Goal: Task Accomplishment & Management: Use online tool/utility

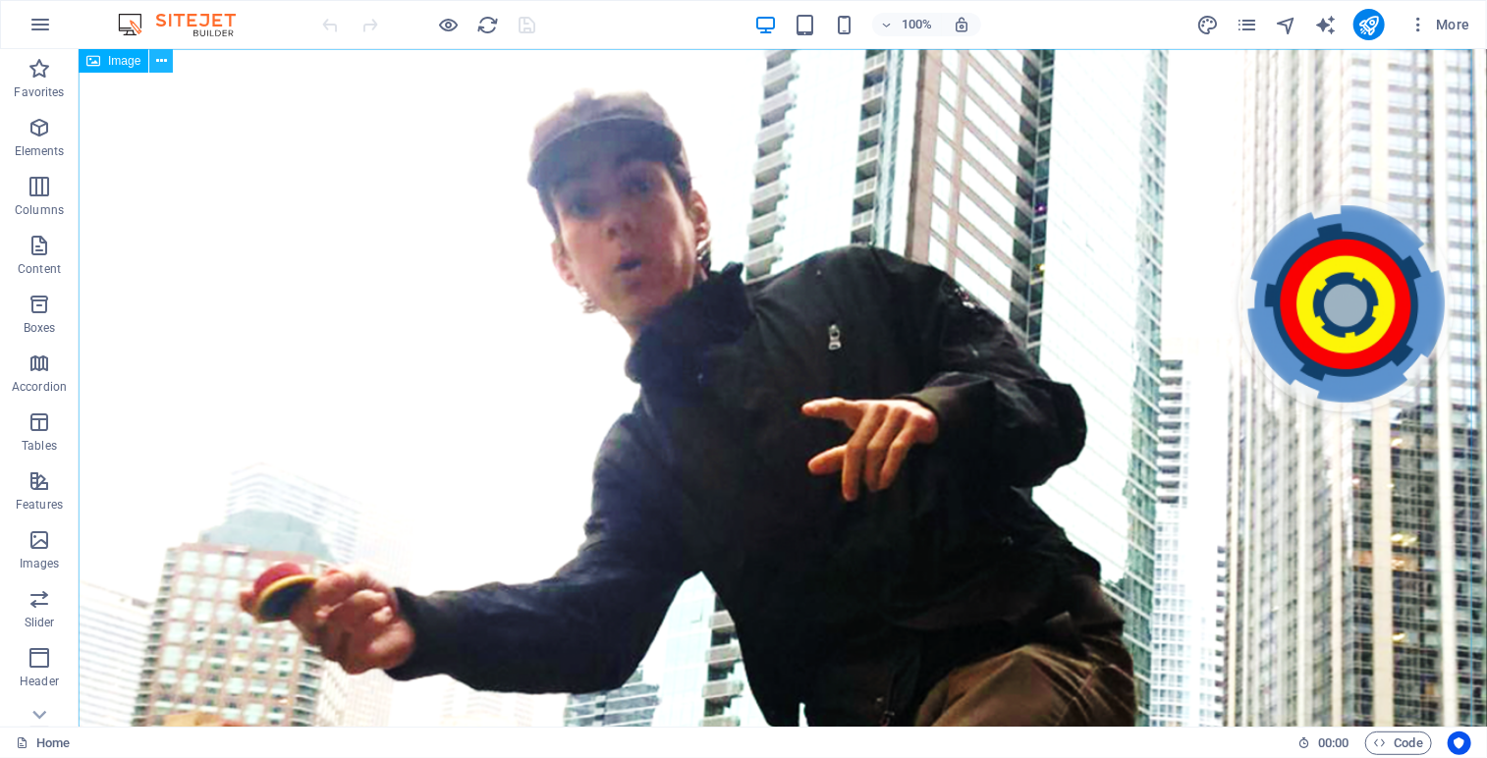
click at [169, 64] on button at bounding box center [161, 61] width 24 height 24
click at [1242, 28] on icon "pages" at bounding box center [1247, 25] width 23 height 23
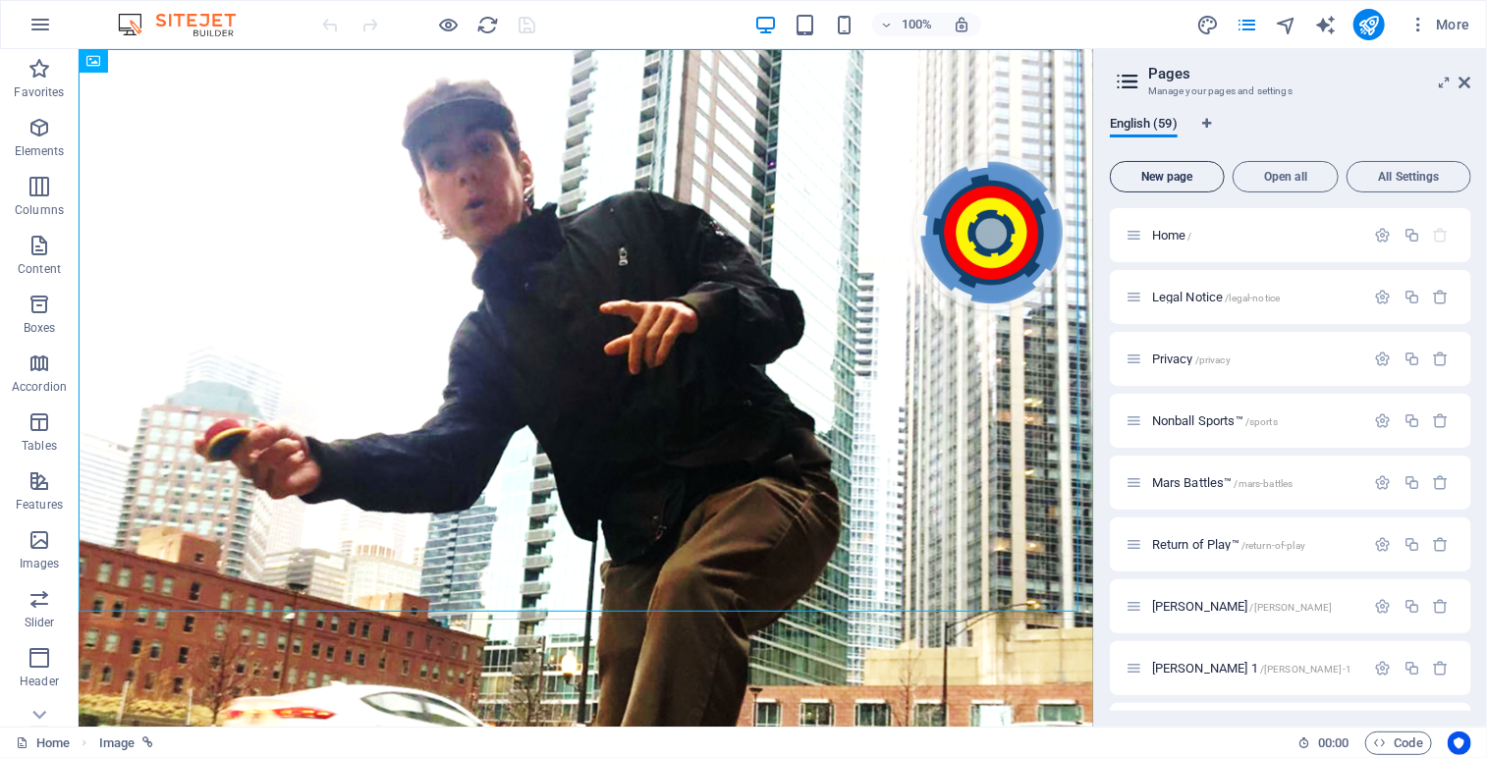
click at [1183, 186] on button "New page" at bounding box center [1167, 176] width 115 height 31
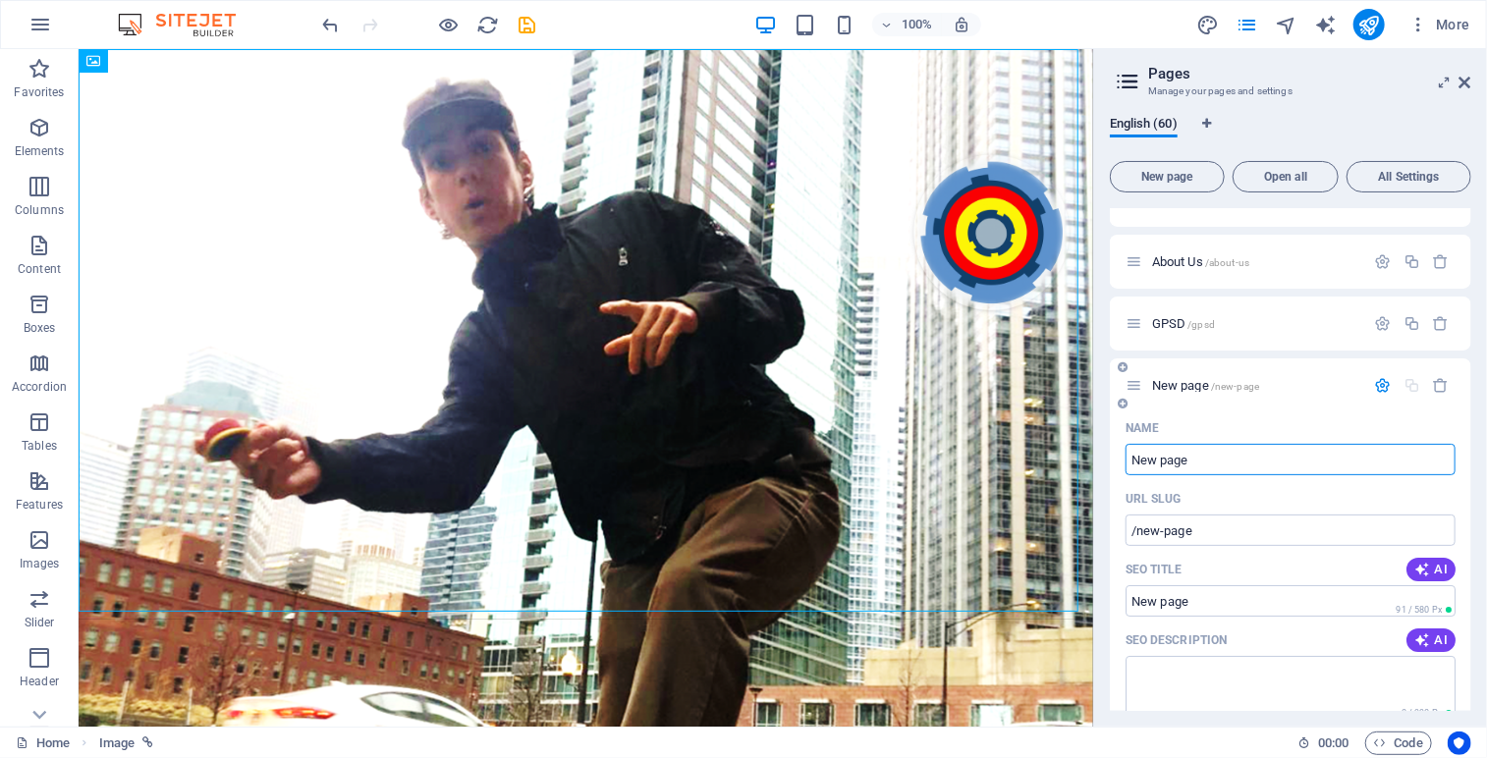
type input "c"
type input "/c"
type input "C"
type input "/"
type input "Col"
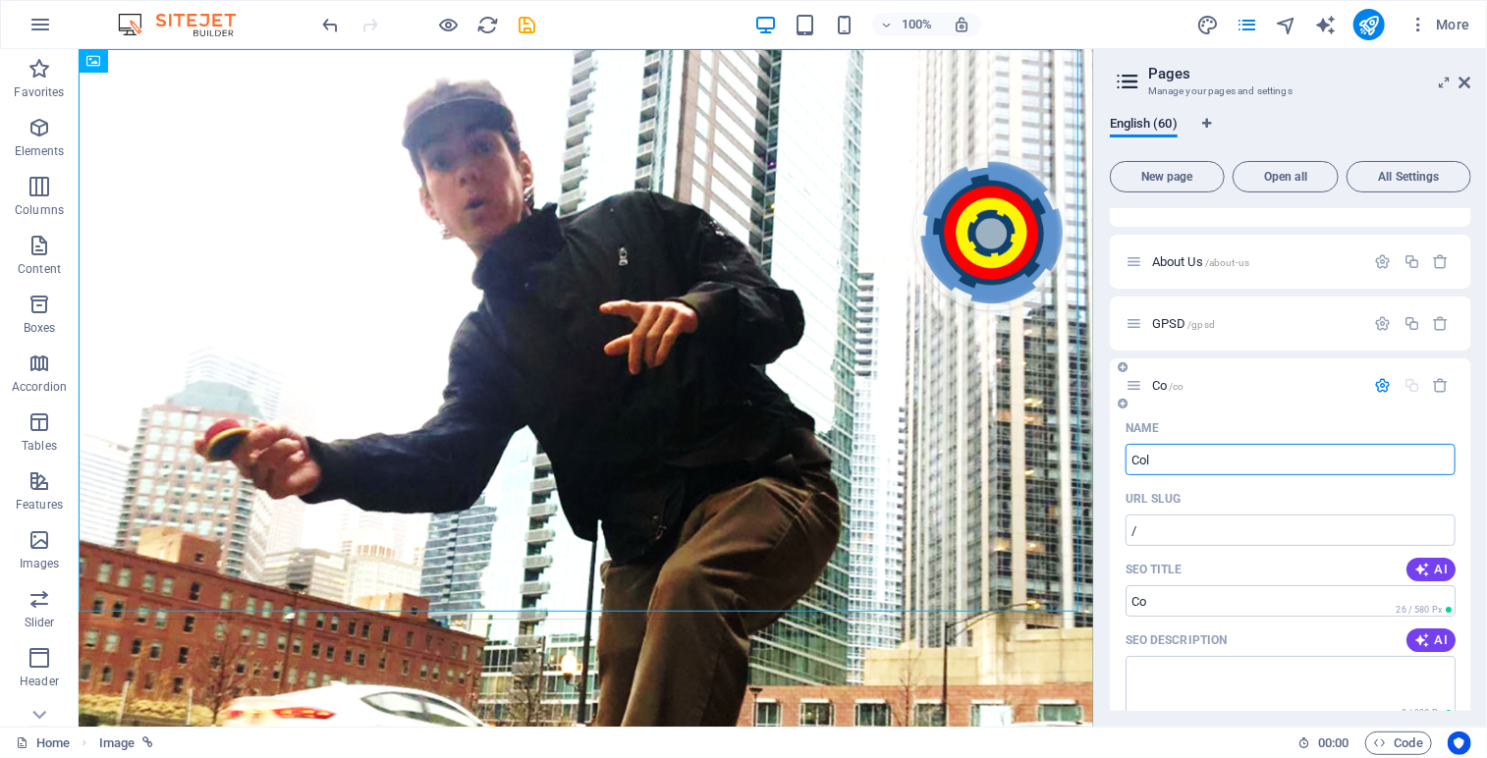
type input "/co"
type input "Co"
type input "Coll"
type input "/coll"
type input "Coll"
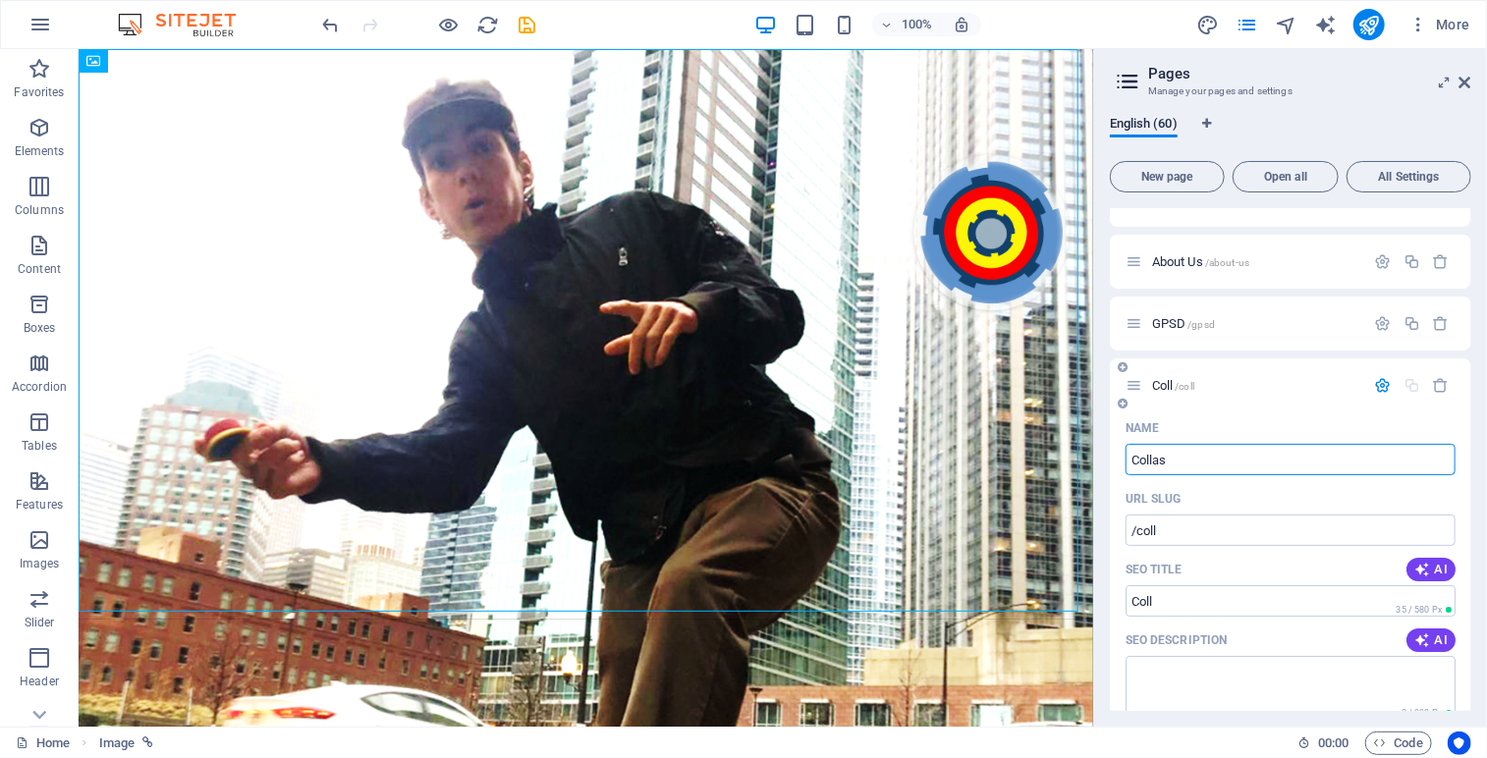
type input "Colla"
type input "/collas"
type input "Collas"
type input "Colla"
type input "/colla"
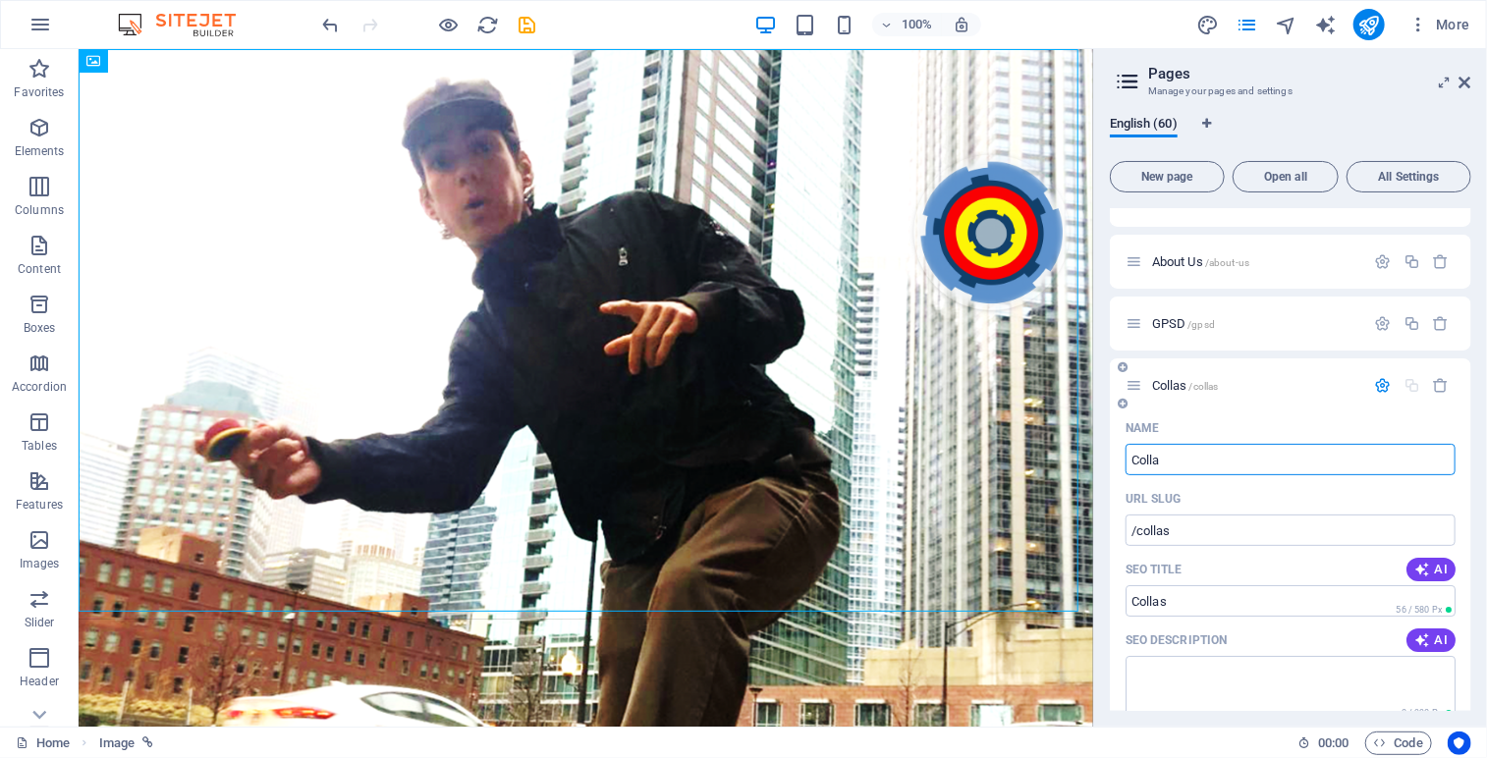
type input "Colla"
type input "Collabs"
type input "/collabs-60"
type input "Collabs"
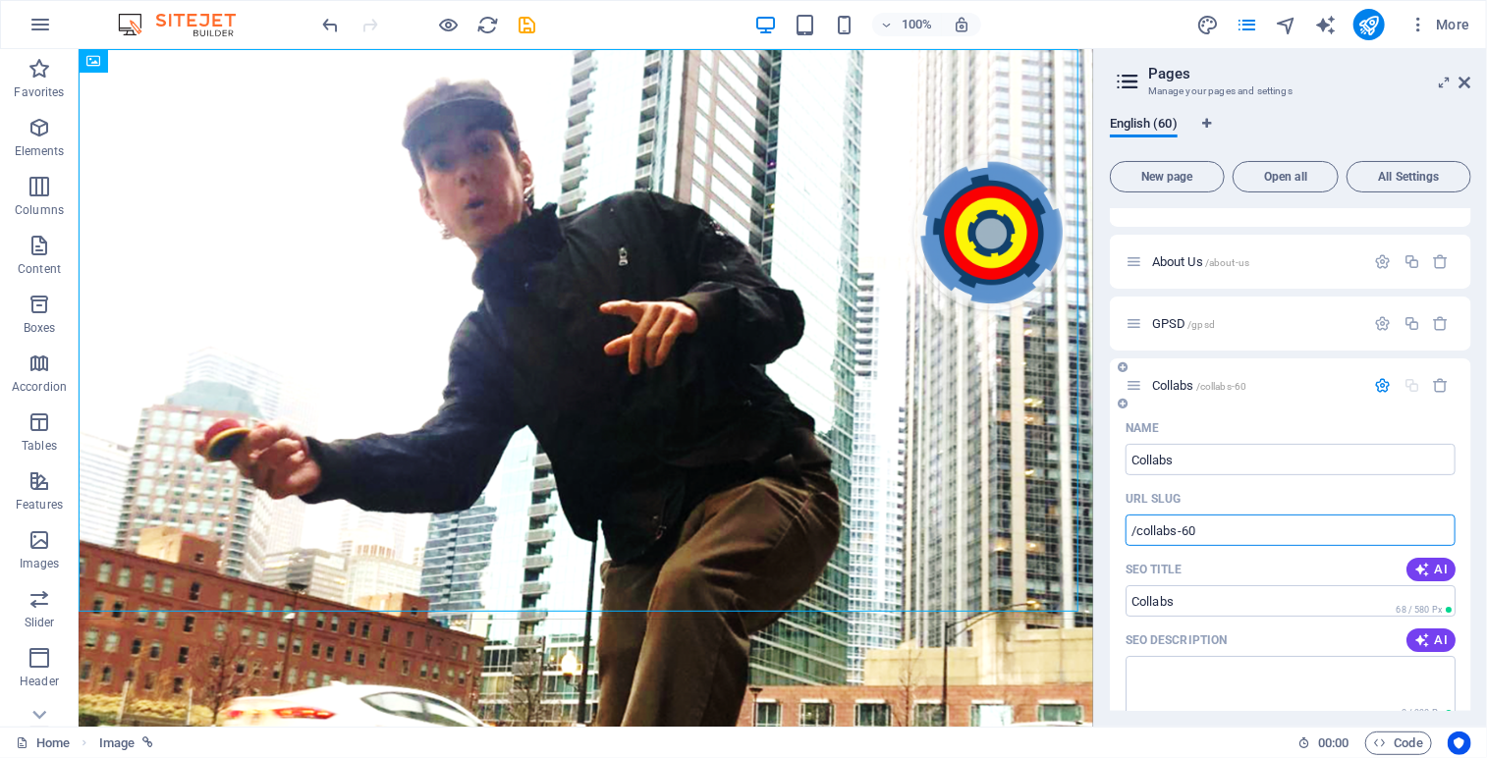
click at [1198, 529] on input "/collabs-60" at bounding box center [1291, 530] width 330 height 31
type input "/collabs"
click at [1186, 385] on span "Collabs /collabs" at bounding box center [1192, 385] width 80 height 15
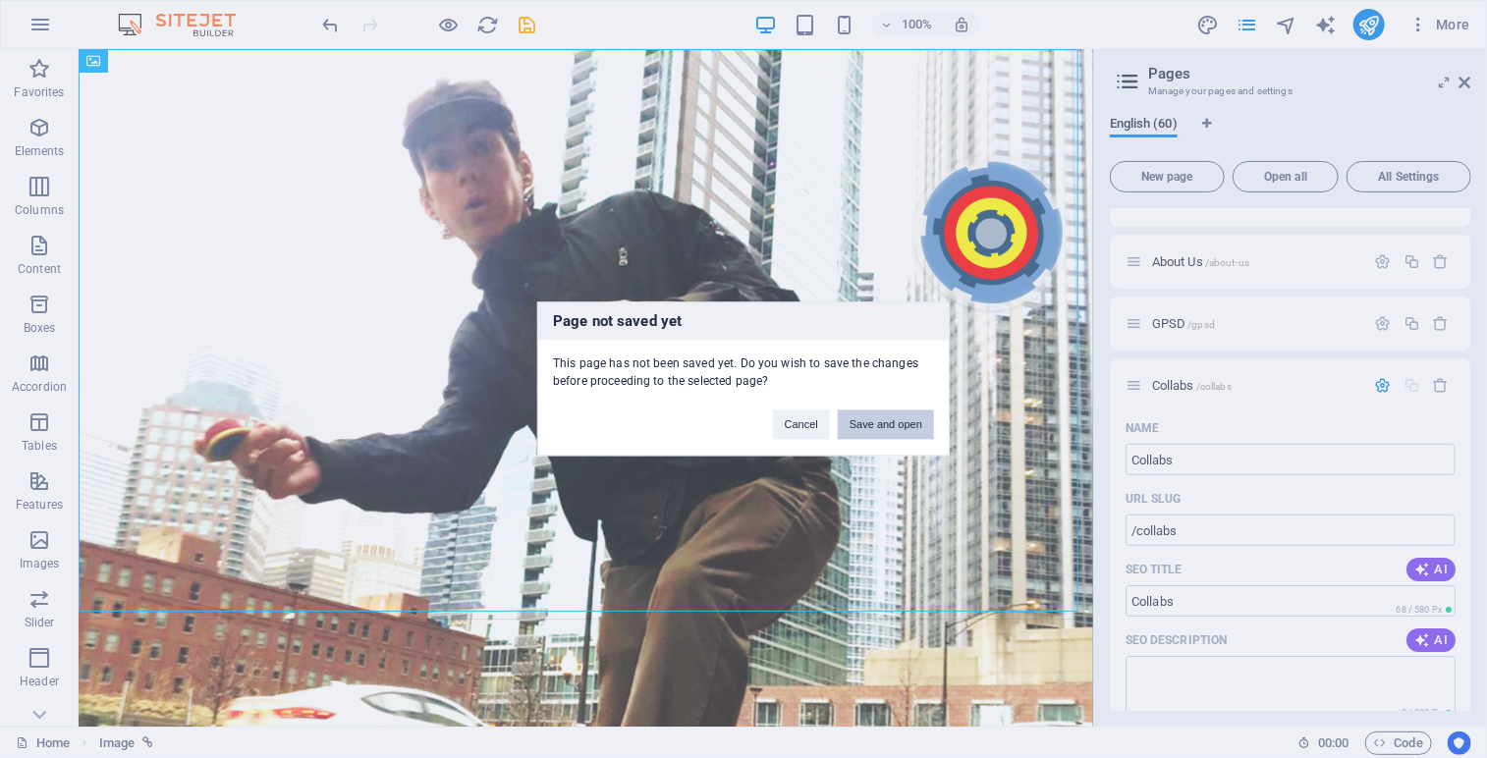
click at [897, 417] on button "Save and open" at bounding box center [886, 425] width 96 height 29
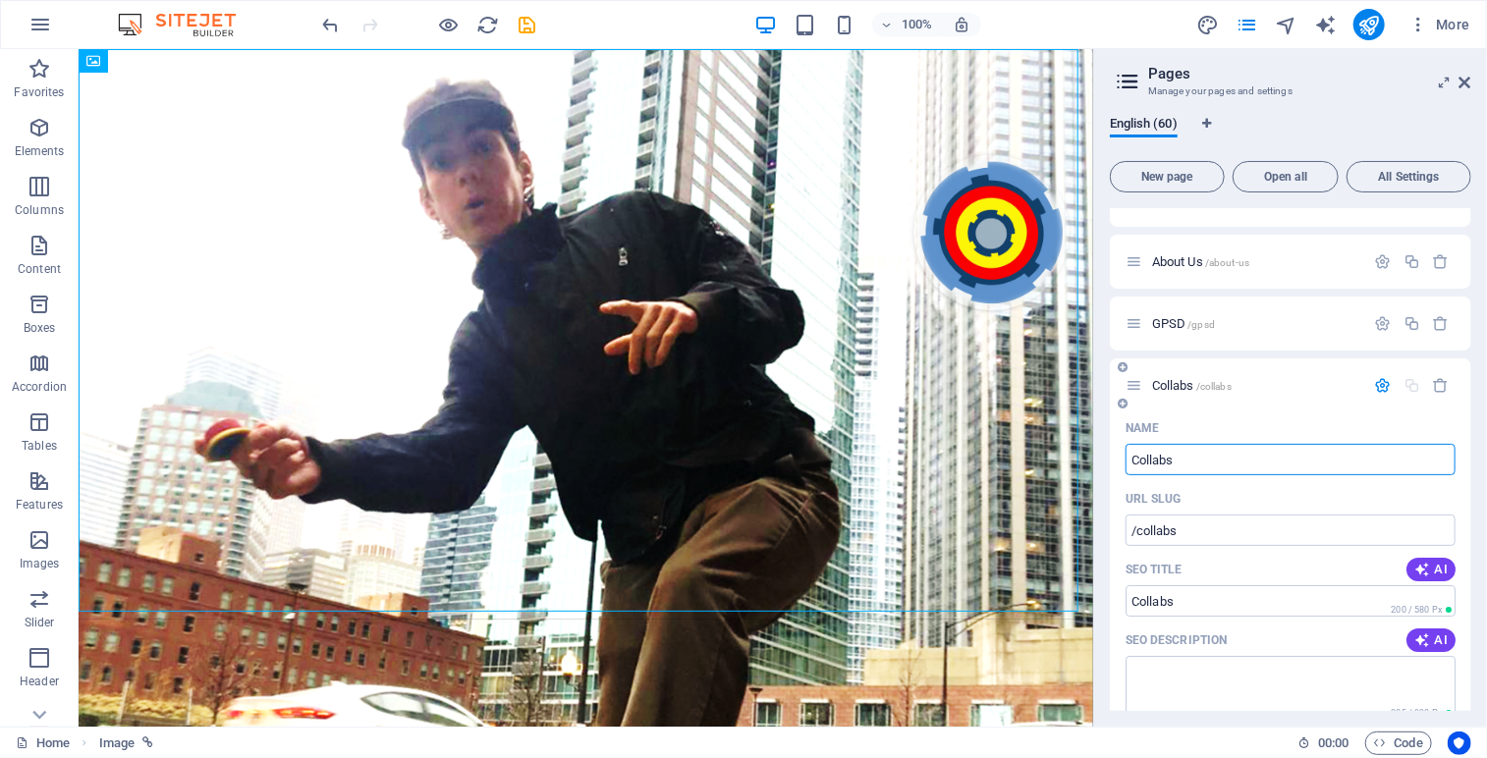
click at [1183, 459] on input "Collabs" at bounding box center [1291, 459] width 330 height 31
click at [1196, 382] on span "Collabs /collabs" at bounding box center [1192, 385] width 80 height 15
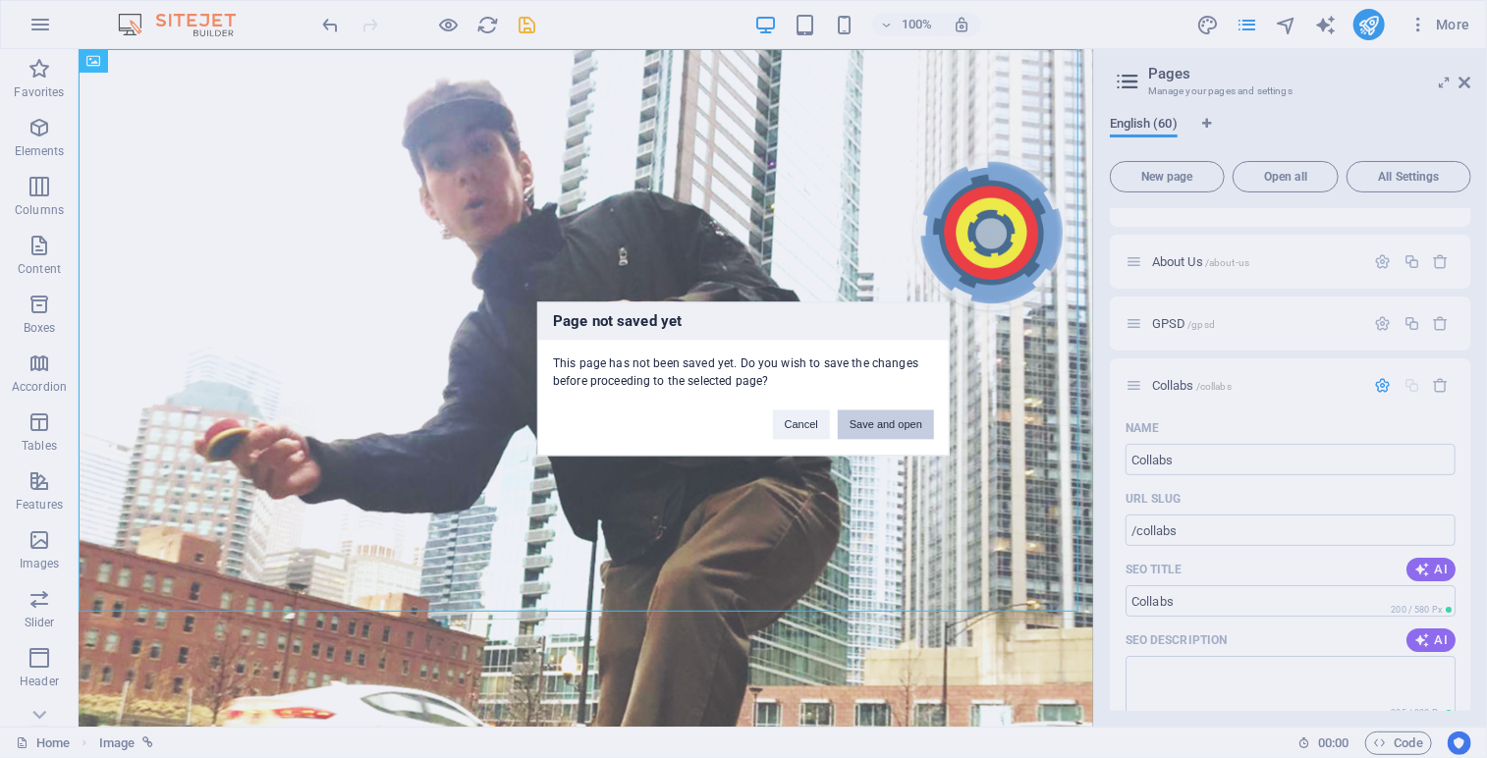
click at [882, 419] on button "Save and open" at bounding box center [886, 425] width 96 height 29
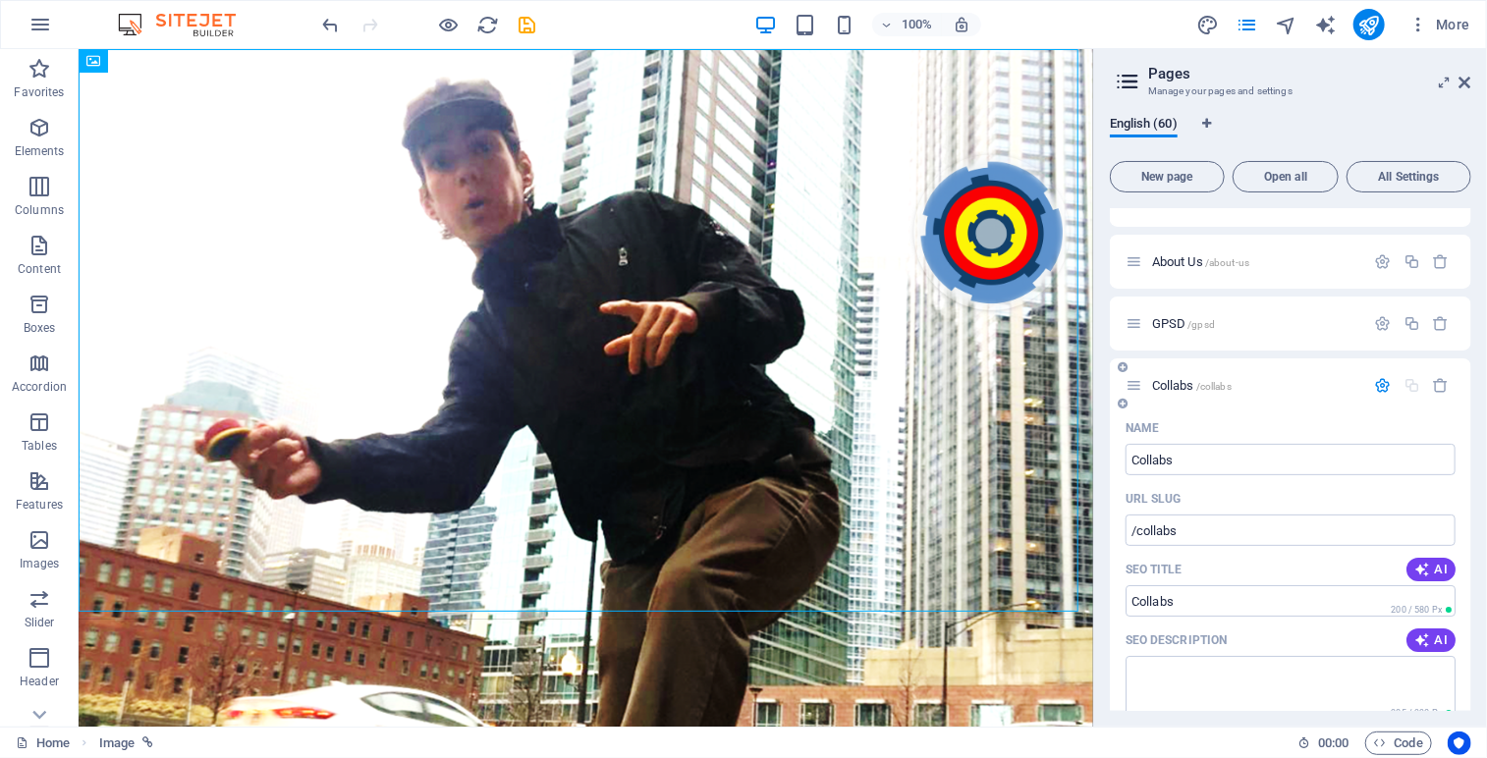
click at [1226, 381] on span "/collabs" at bounding box center [1213, 386] width 35 height 11
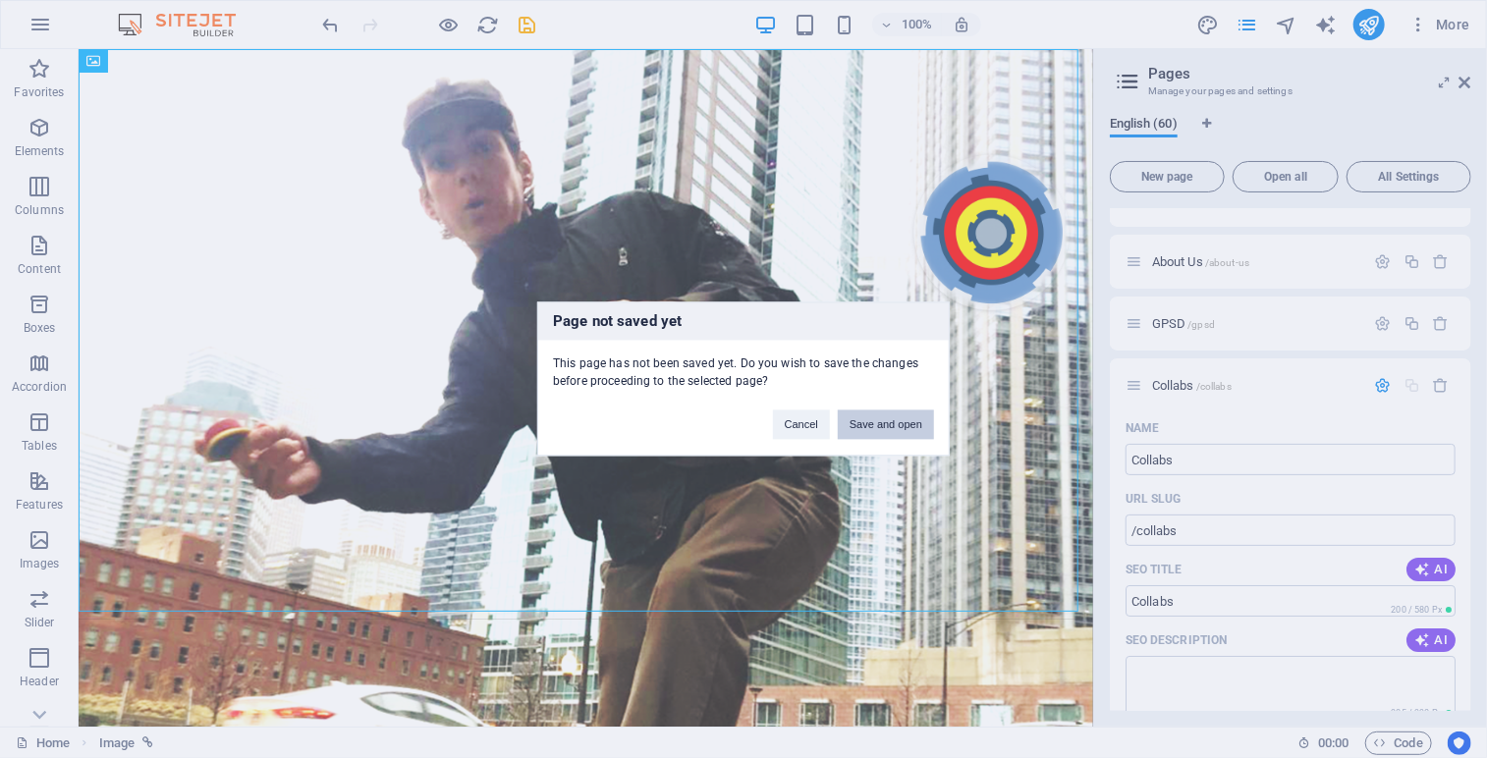
click at [857, 431] on button "Save and open" at bounding box center [886, 425] width 96 height 29
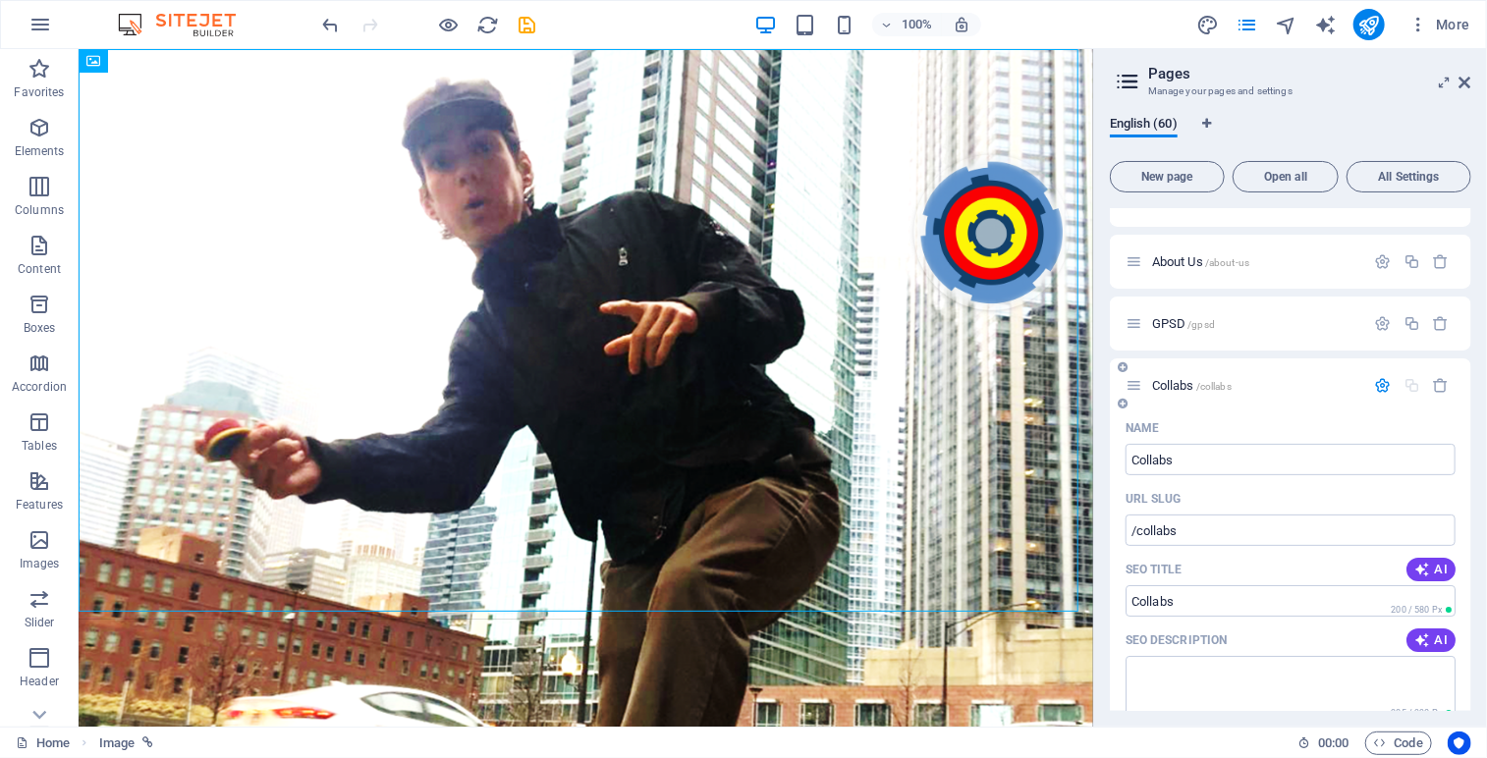
click at [1343, 420] on div "Name" at bounding box center [1291, 428] width 330 height 31
click at [1194, 320] on span "/gpsd" at bounding box center [1203, 324] width 28 height 11
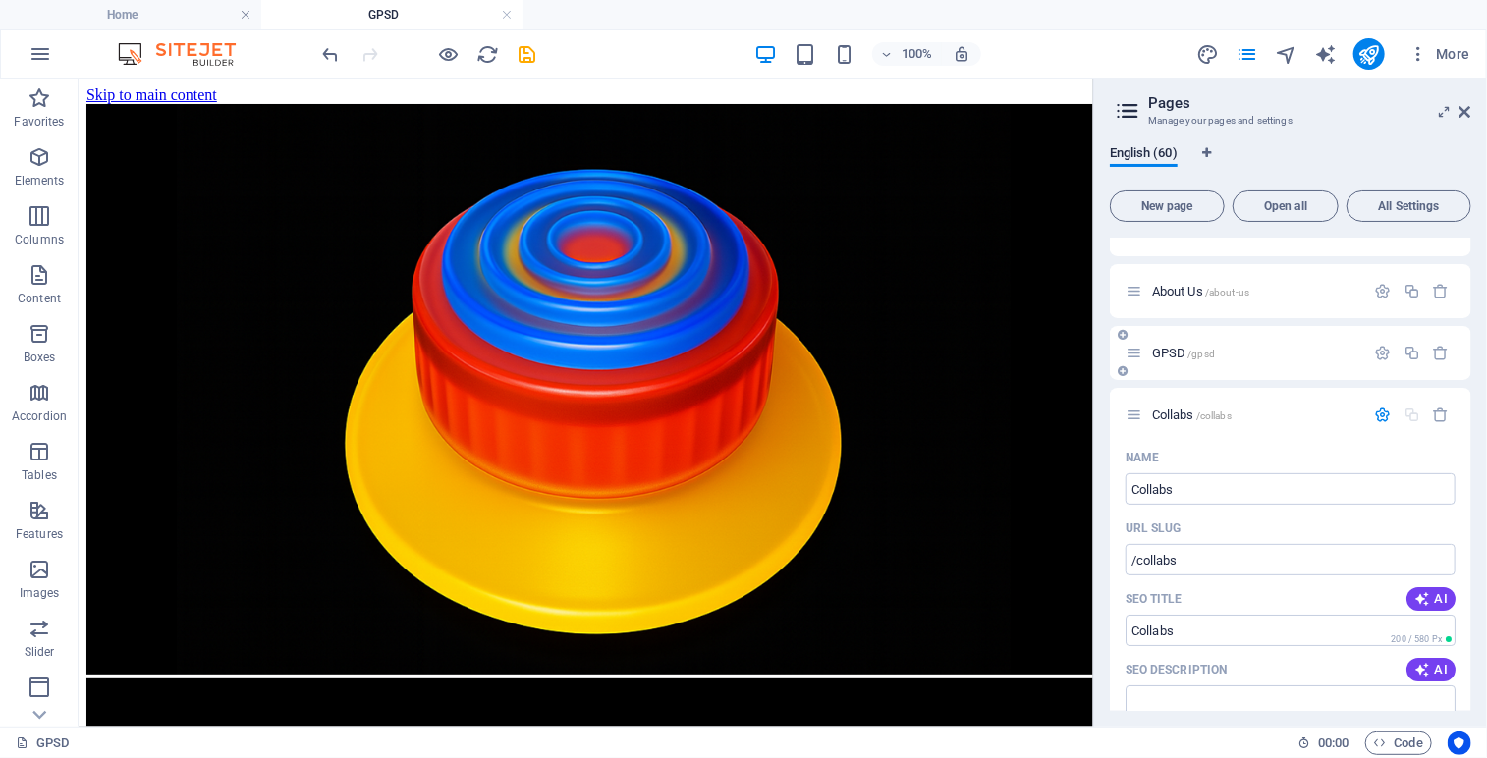
scroll to position [0, 0]
click at [1182, 412] on span "Collabs /collabs" at bounding box center [1192, 415] width 80 height 15
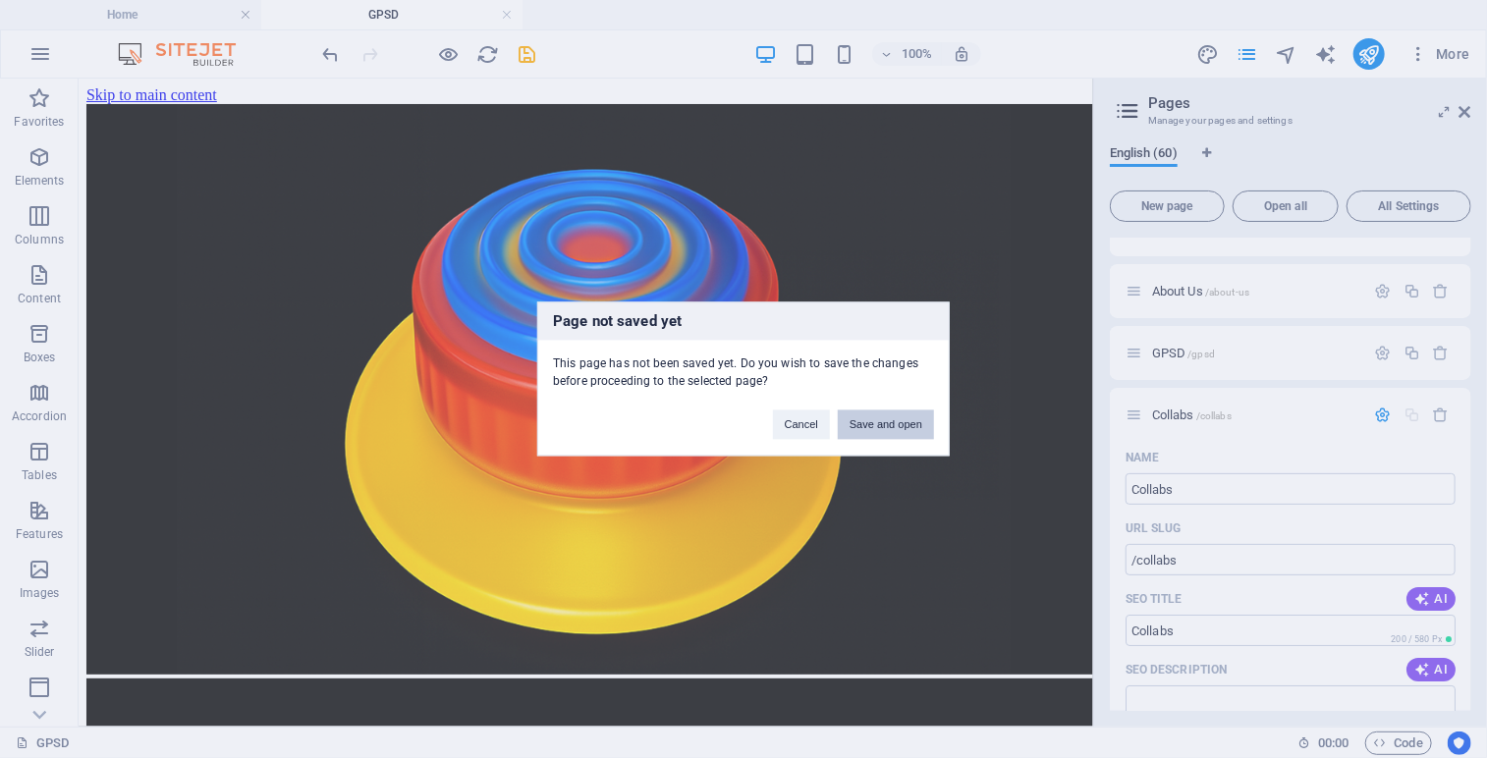
click at [886, 429] on button "Save and open" at bounding box center [886, 425] width 96 height 29
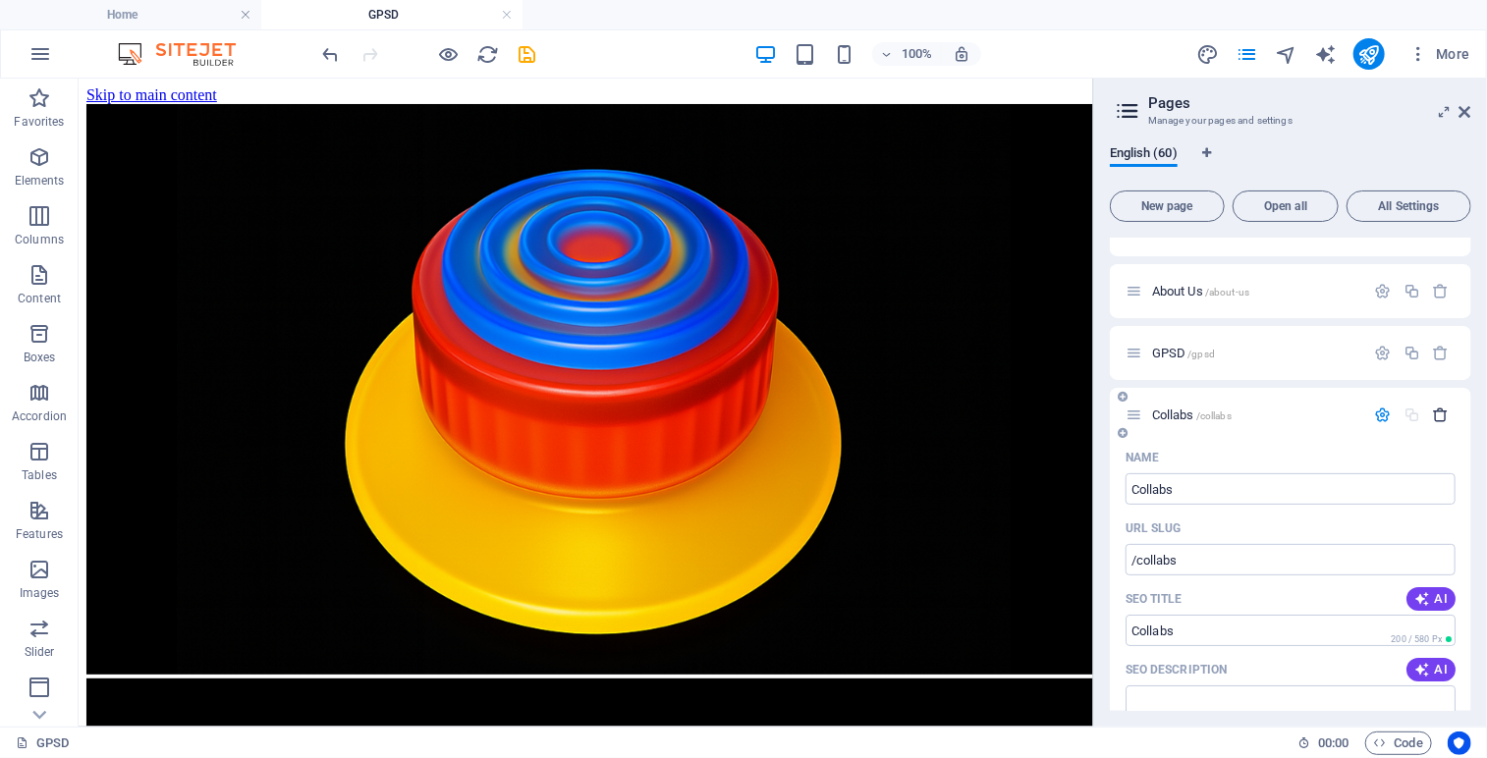
click at [1438, 412] on icon "button" at bounding box center [1441, 415] width 17 height 17
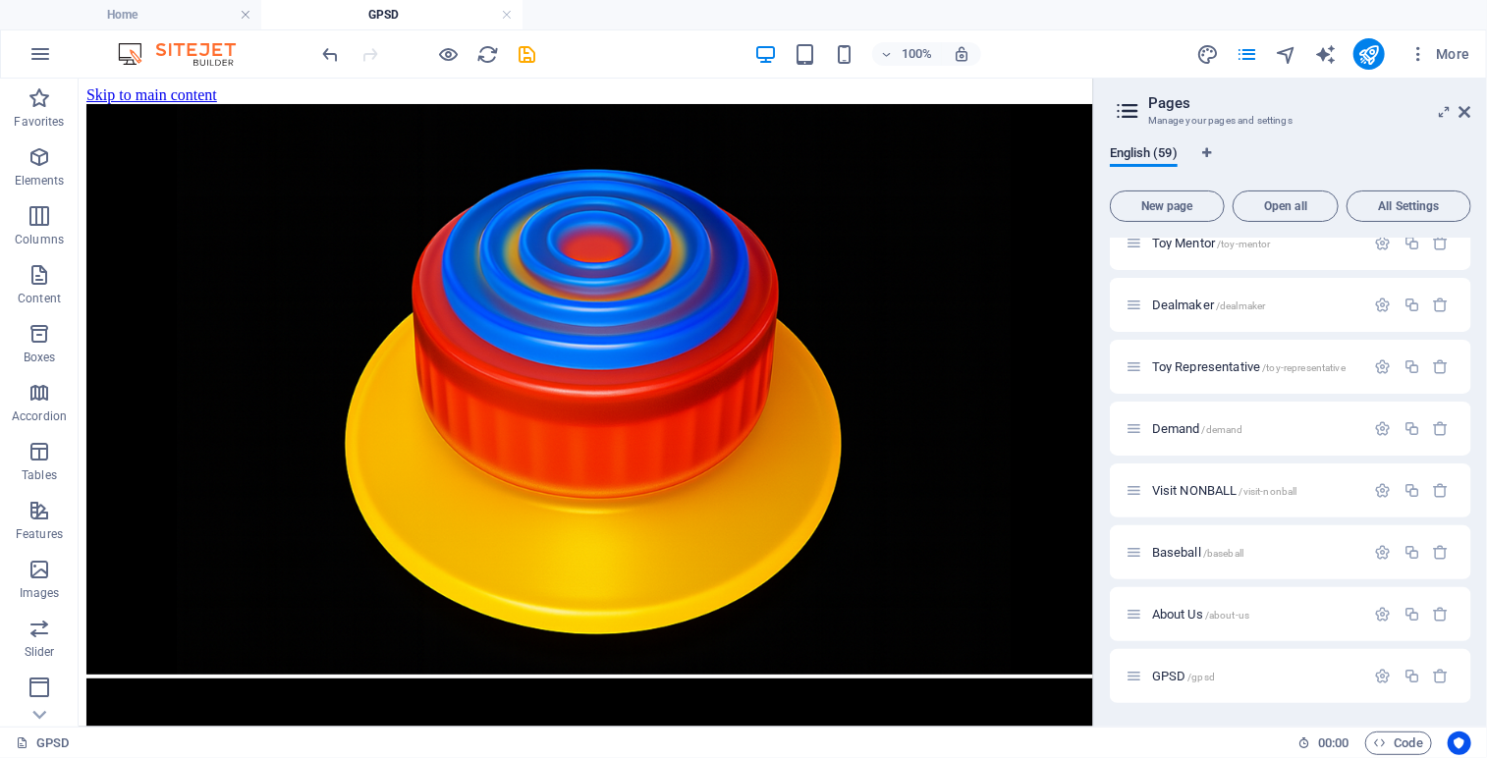
scroll to position [3177, 0]
drag, startPoint x: 1473, startPoint y: 685, endPoint x: 1472, endPoint y: 643, distance: 41.3
click at [1472, 643] on div "English (59) New page Open all All Settings Home / Legal Notice /legal-notice P…" at bounding box center [1290, 428] width 393 height 597
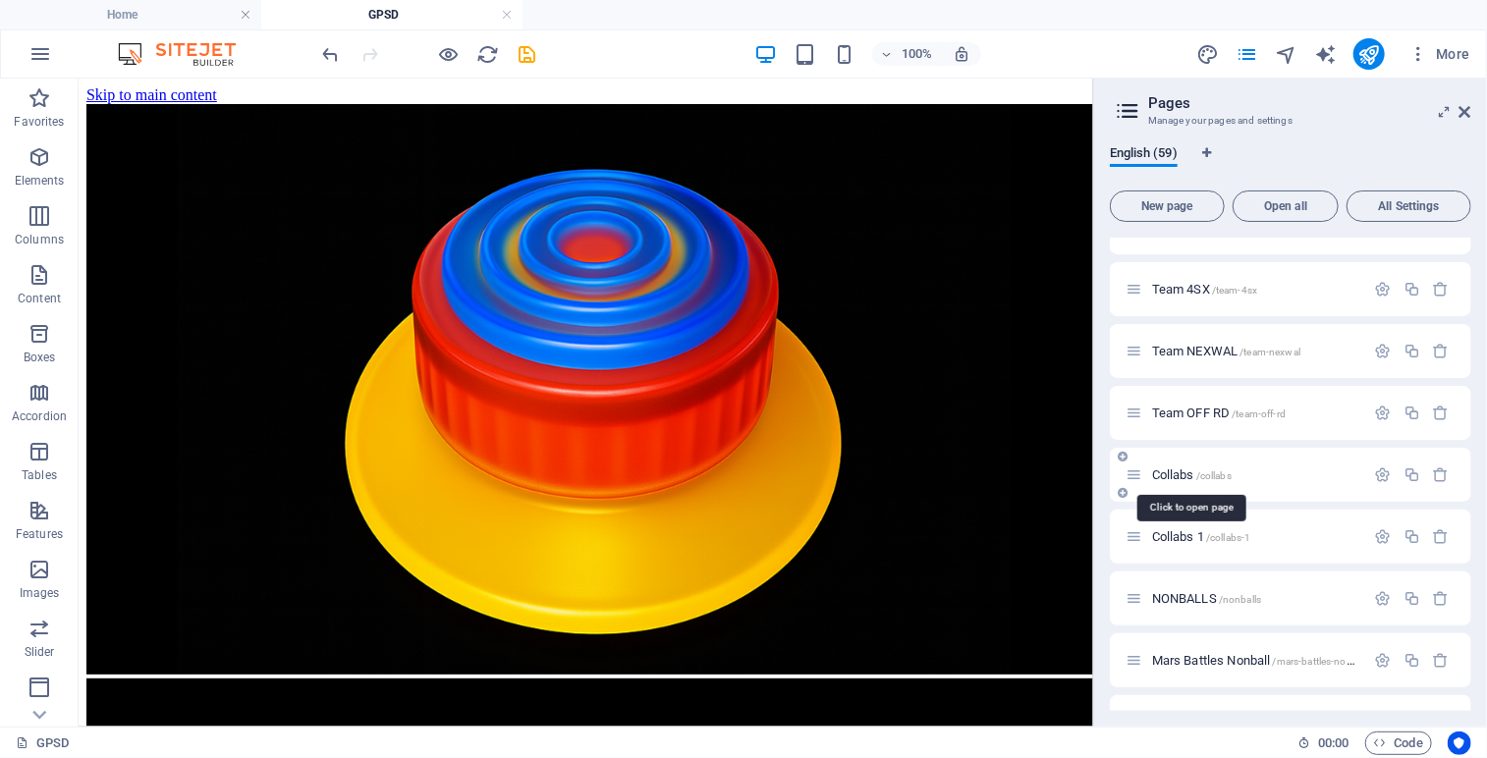
click at [1185, 473] on span "Collabs /collabs" at bounding box center [1192, 475] width 80 height 15
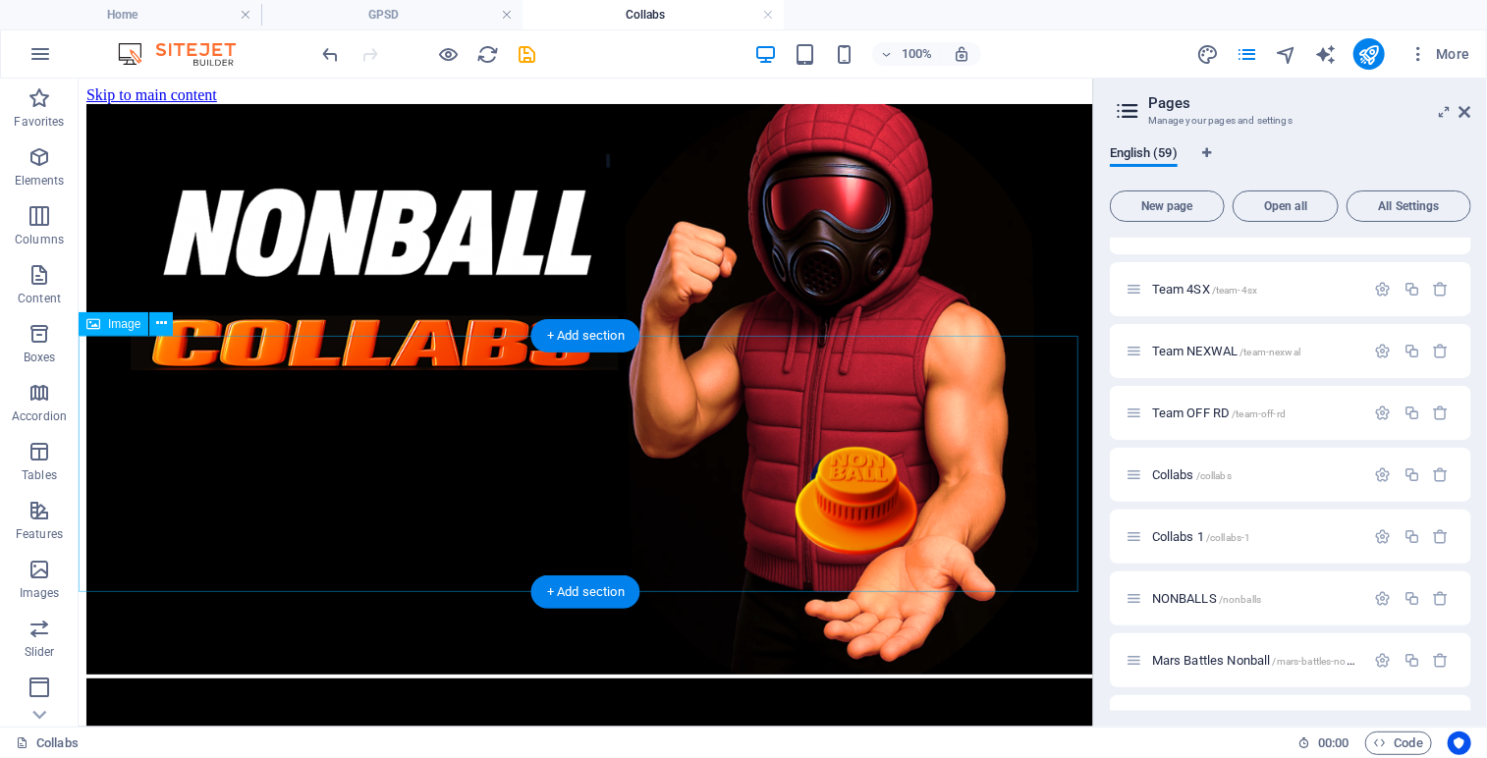
scroll to position [0, 0]
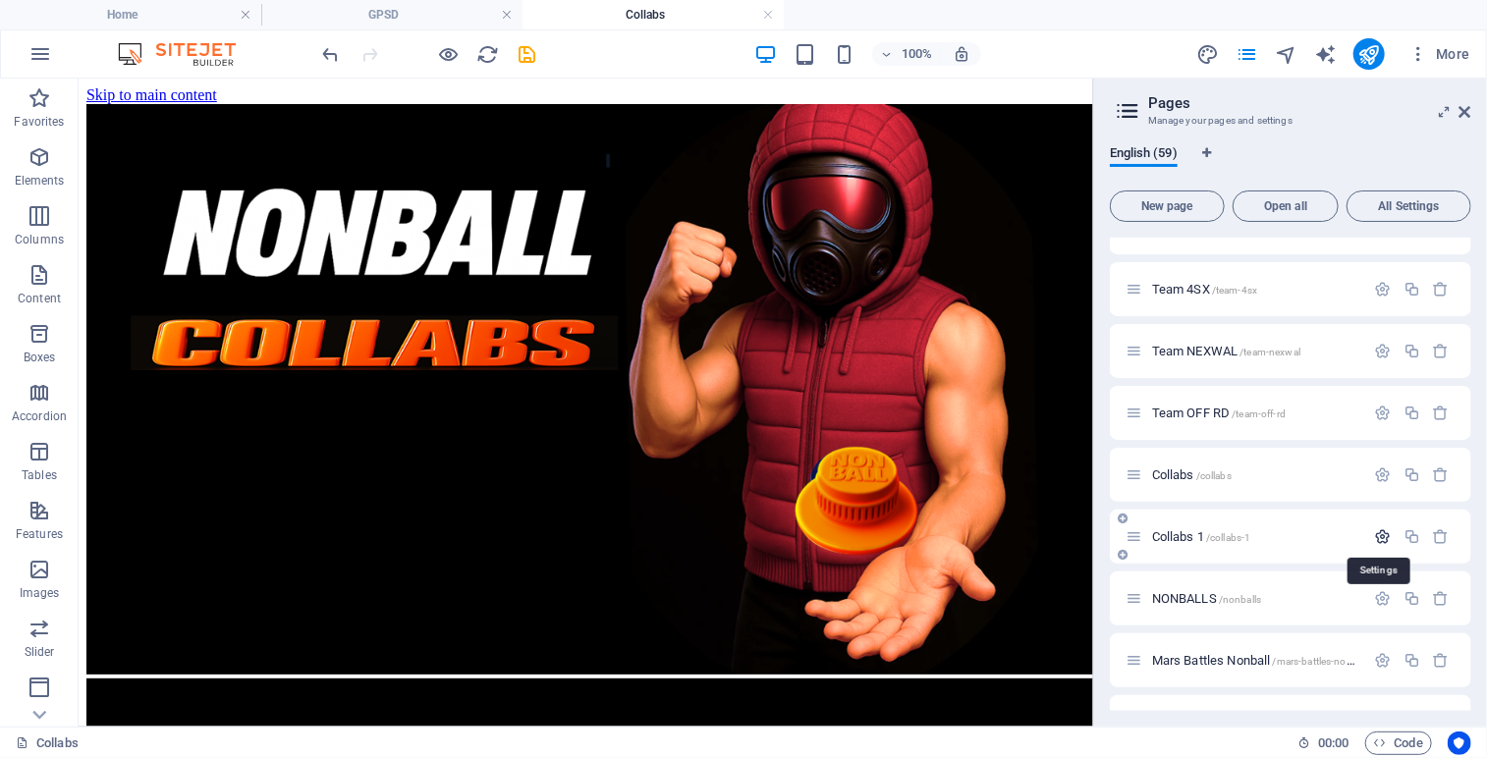
drag, startPoint x: 1196, startPoint y: 471, endPoint x: 1379, endPoint y: 537, distance: 194.5
click at [1379, 537] on icon "button" at bounding box center [1383, 536] width 17 height 17
click at [1377, 473] on icon "button" at bounding box center [1383, 475] width 17 height 17
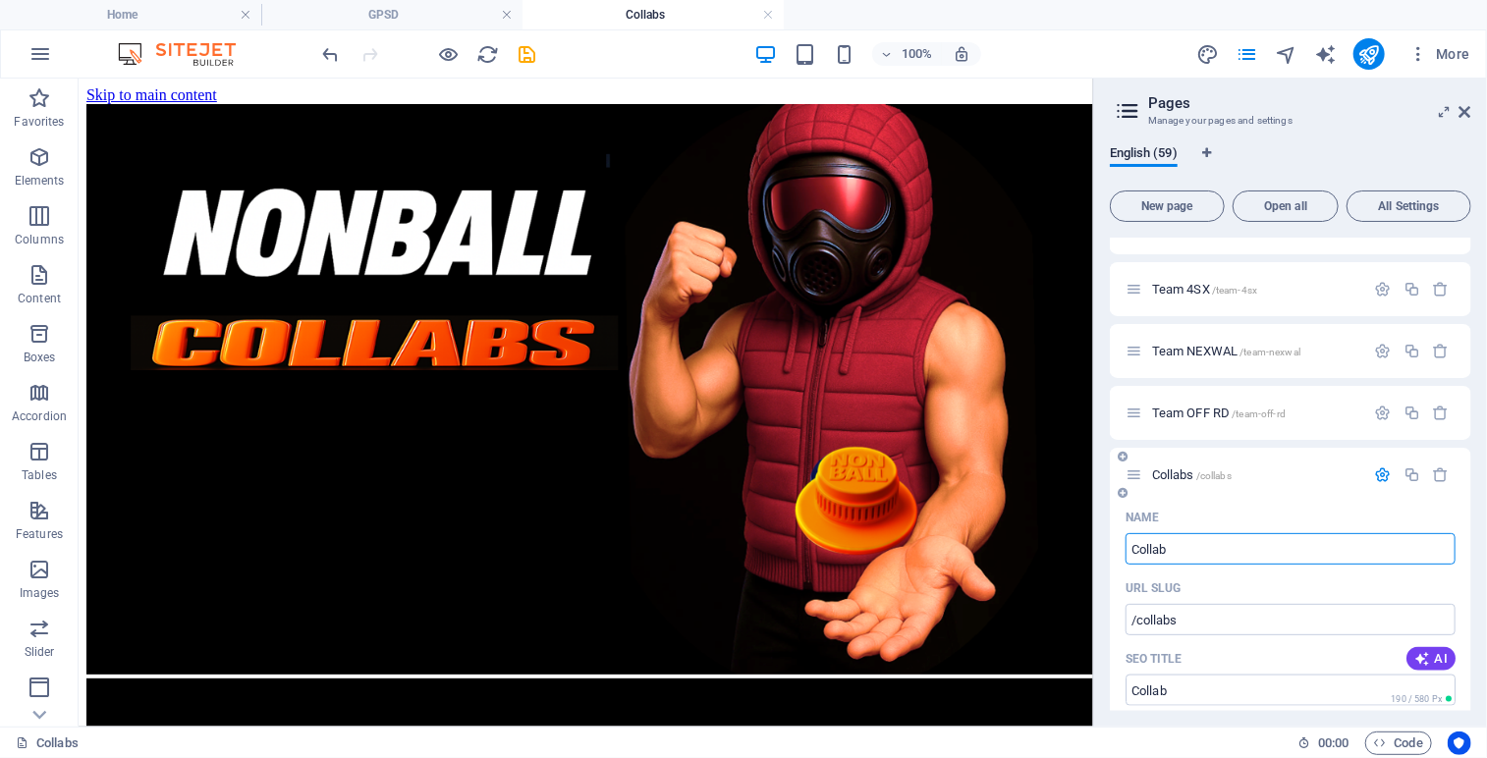
type input "Collab"
type input "/collab"
type input "Collab"
click at [1261, 478] on p "Collab /collab" at bounding box center [1255, 475] width 207 height 13
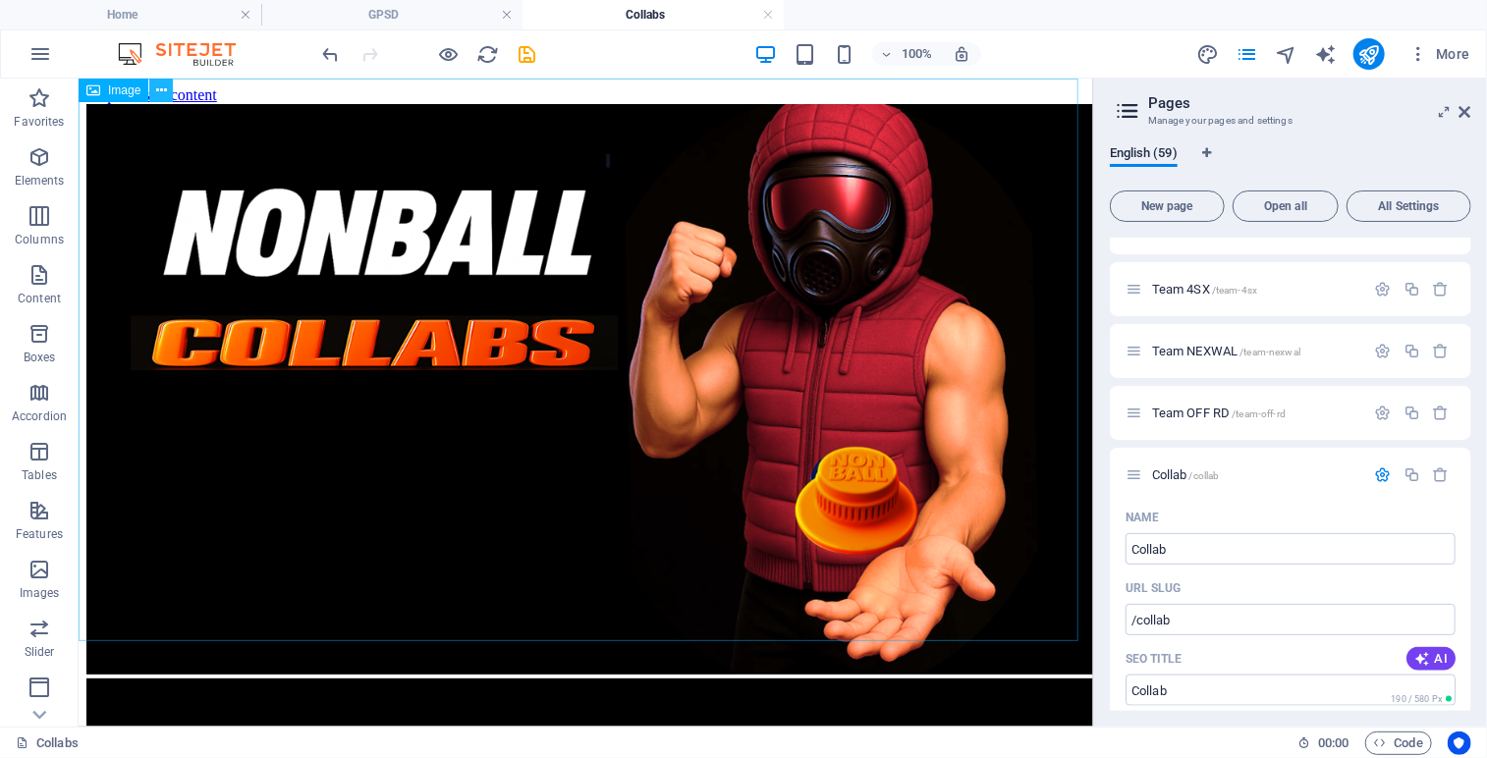
click at [162, 90] on icon at bounding box center [161, 91] width 11 height 21
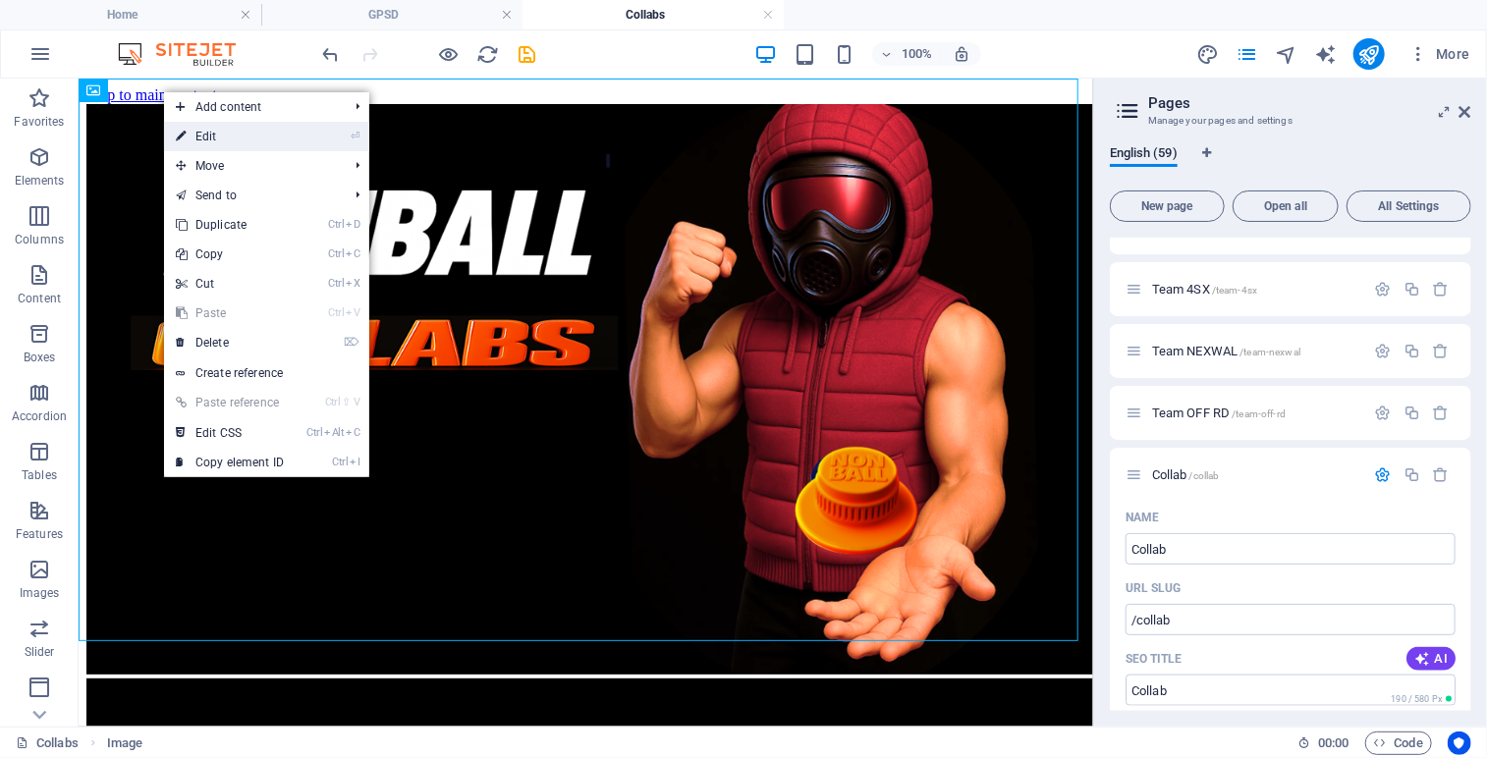
click at [231, 133] on link "⏎ Edit" at bounding box center [230, 136] width 132 height 29
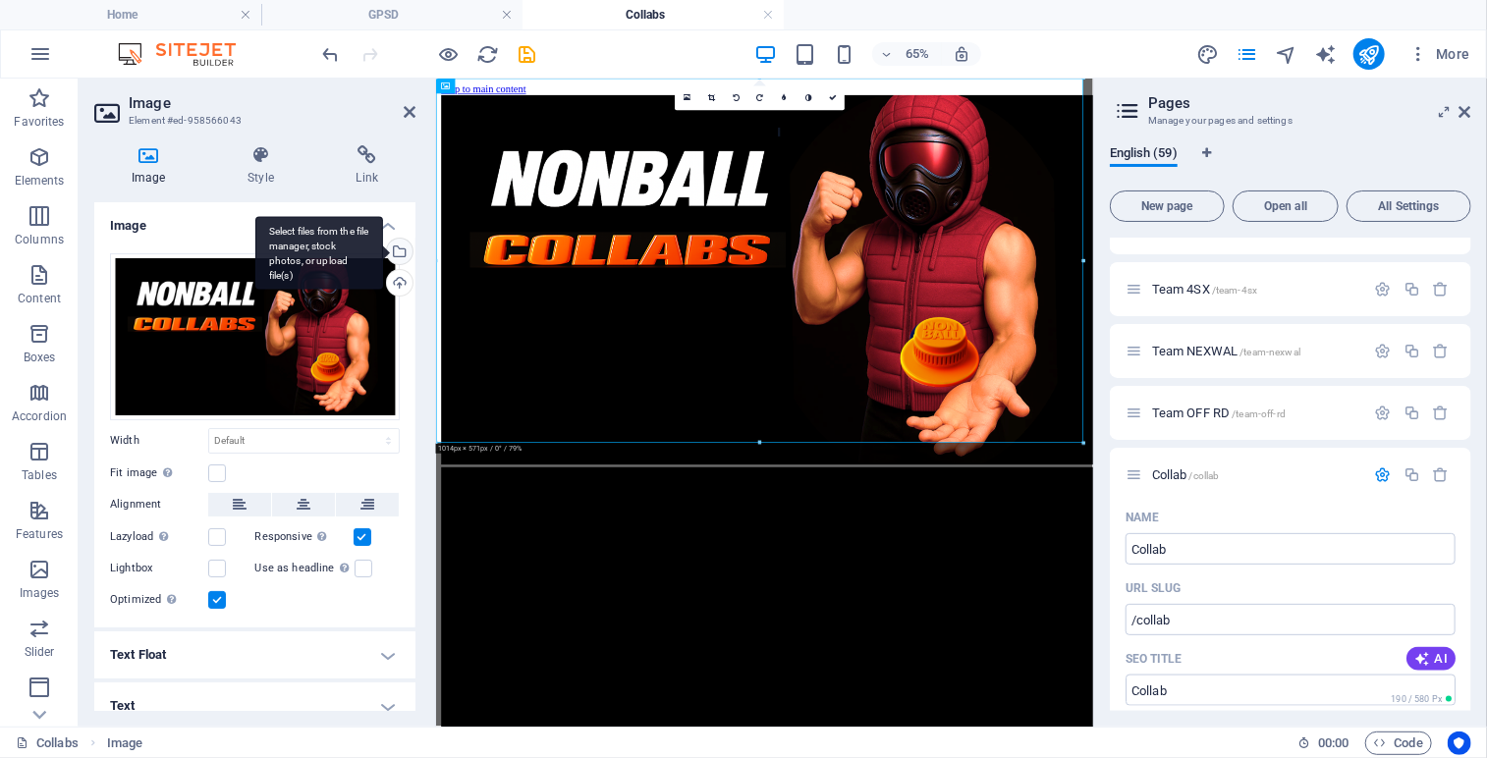
click at [395, 250] on div "Select files from the file manager, stock photos, or upload file(s)" at bounding box center [397, 253] width 29 height 29
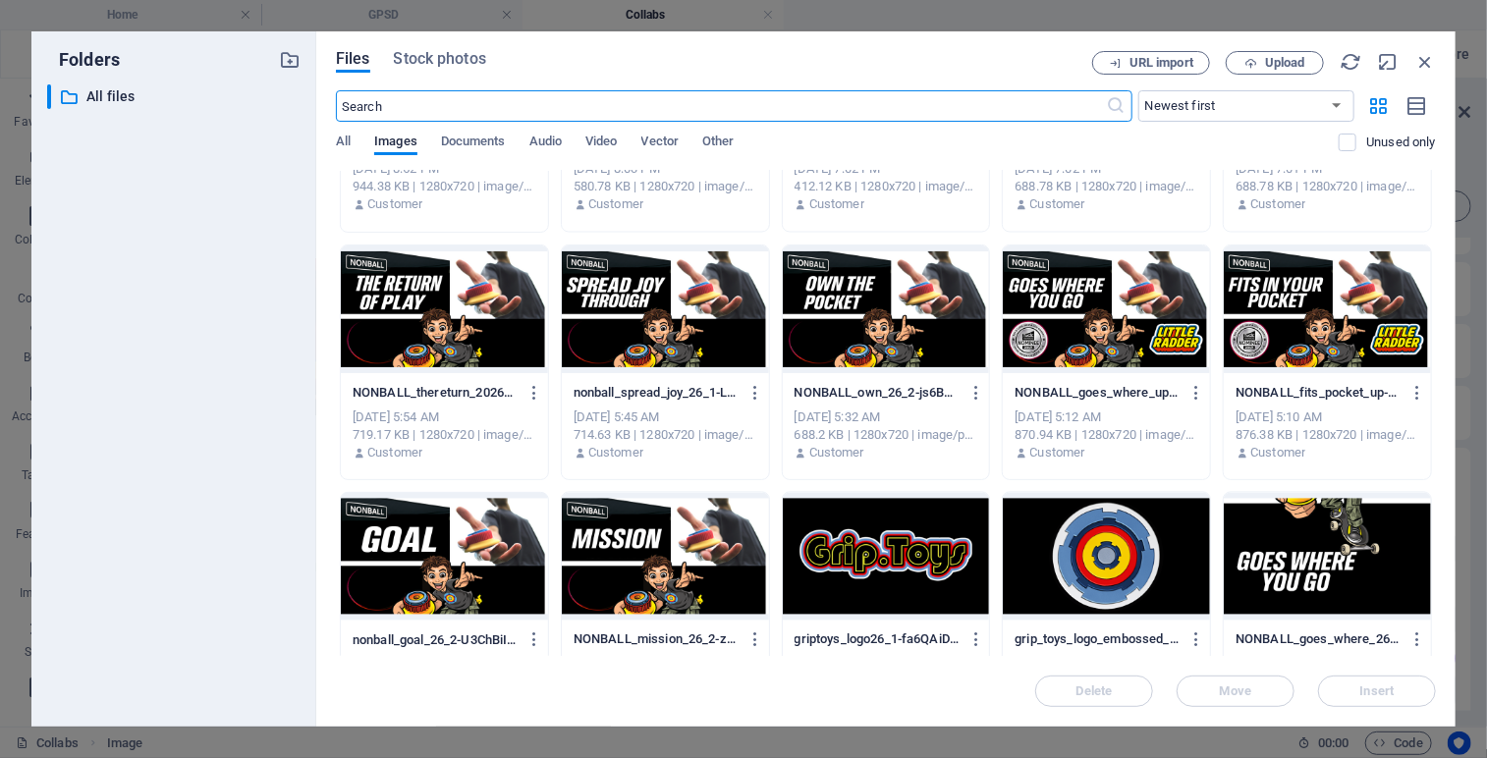
scroll to position [1912, 0]
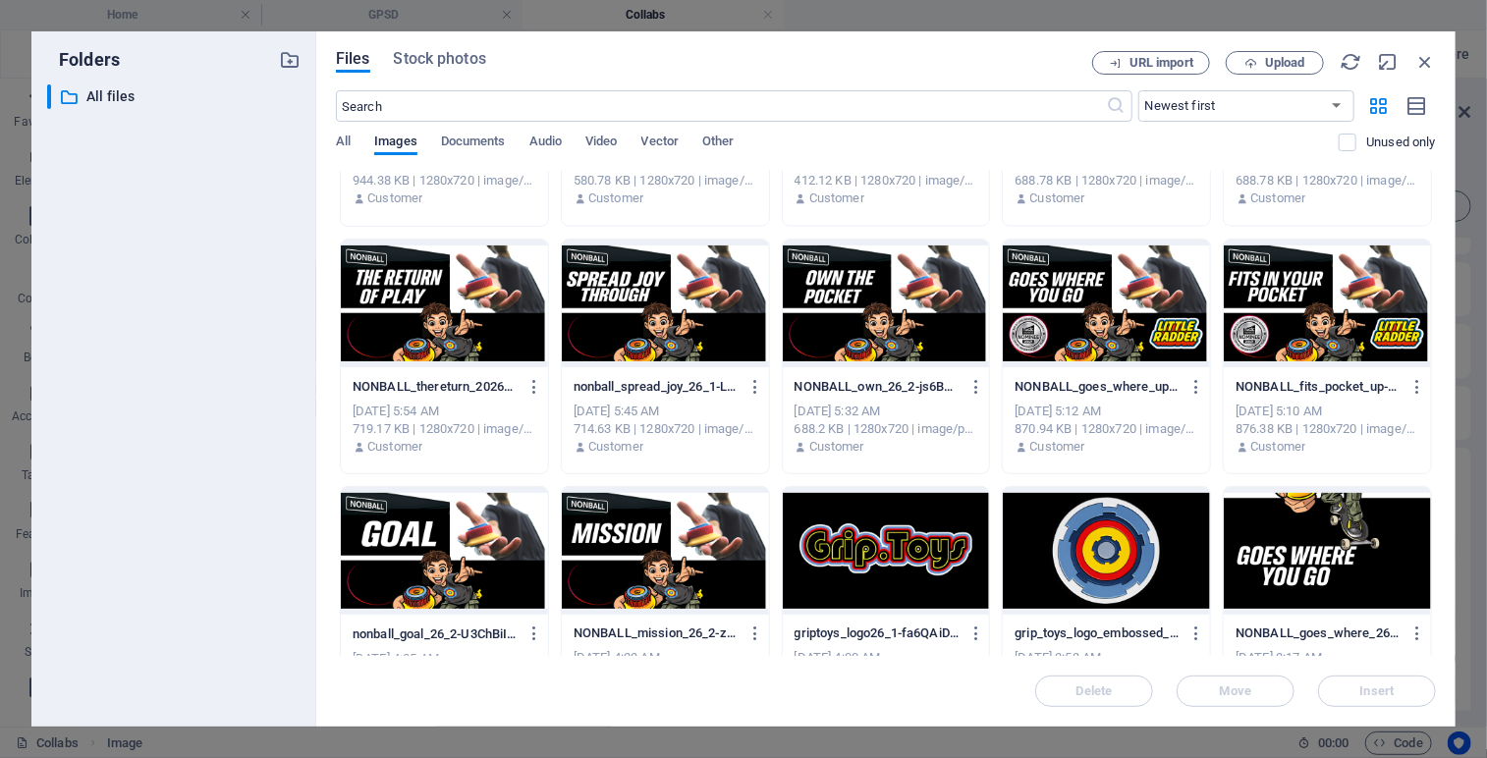
click at [360, 259] on div at bounding box center [444, 304] width 207 height 128
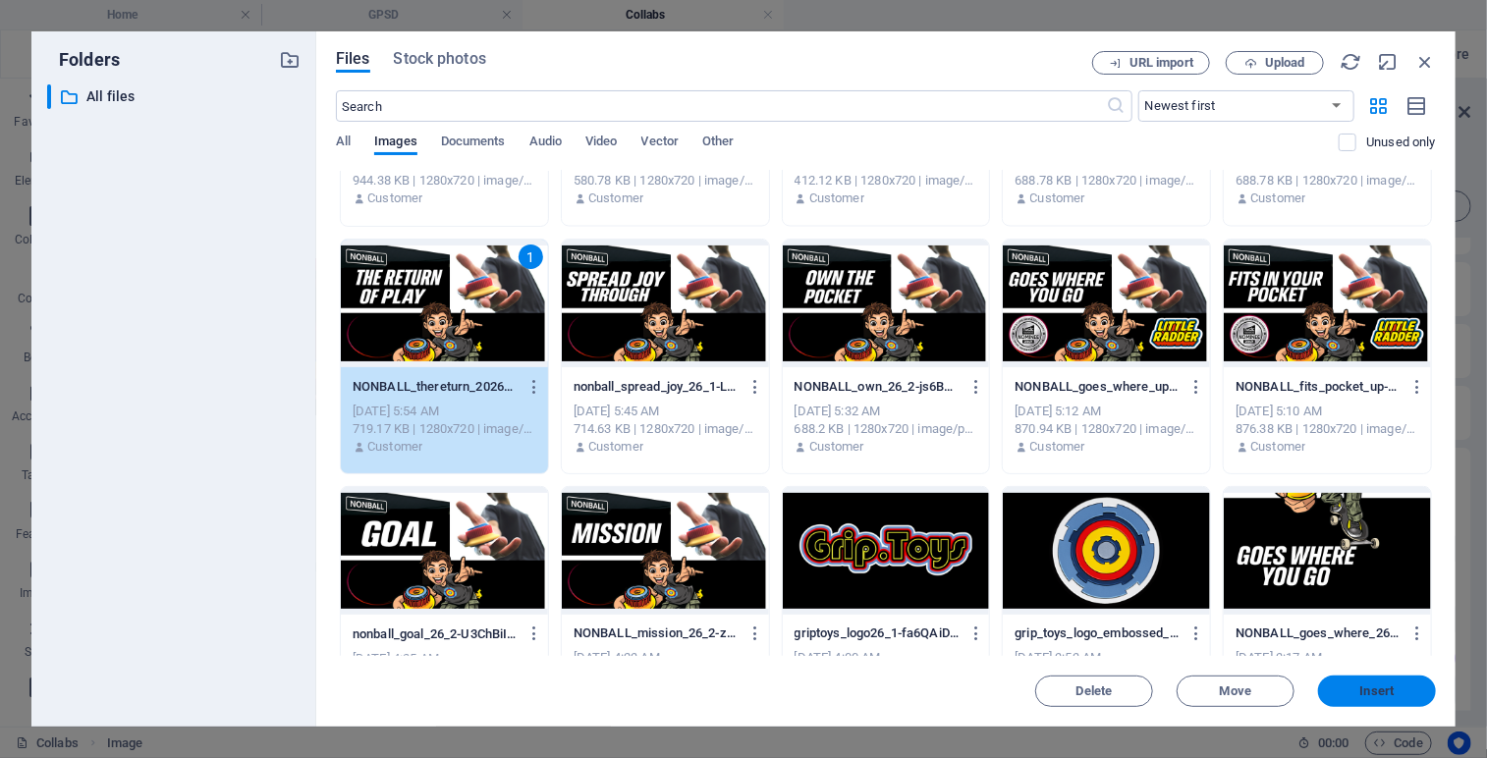
click at [1375, 690] on span "Insert" at bounding box center [1377, 692] width 34 height 12
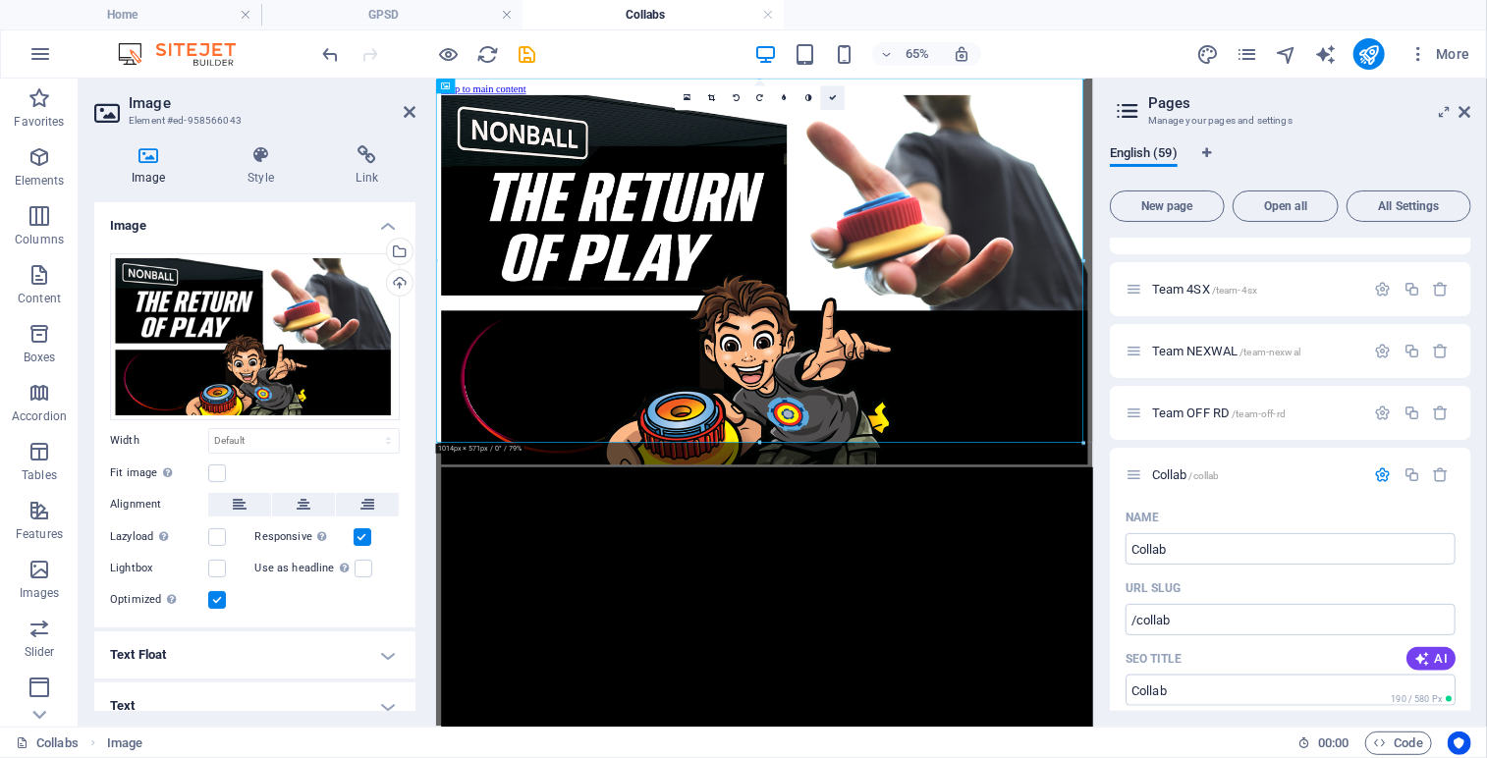
click at [834, 95] on icon at bounding box center [833, 98] width 8 height 8
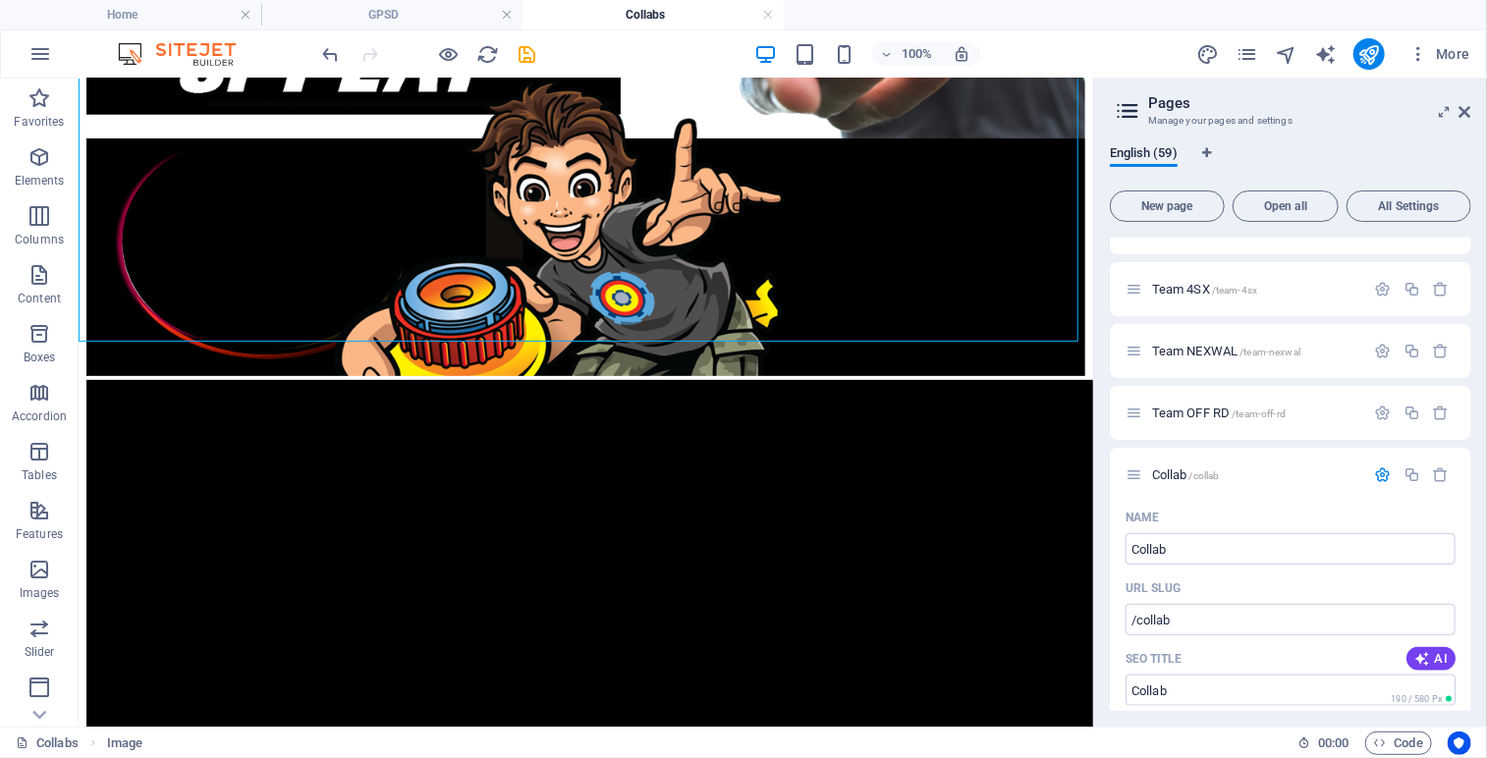
scroll to position [0, 0]
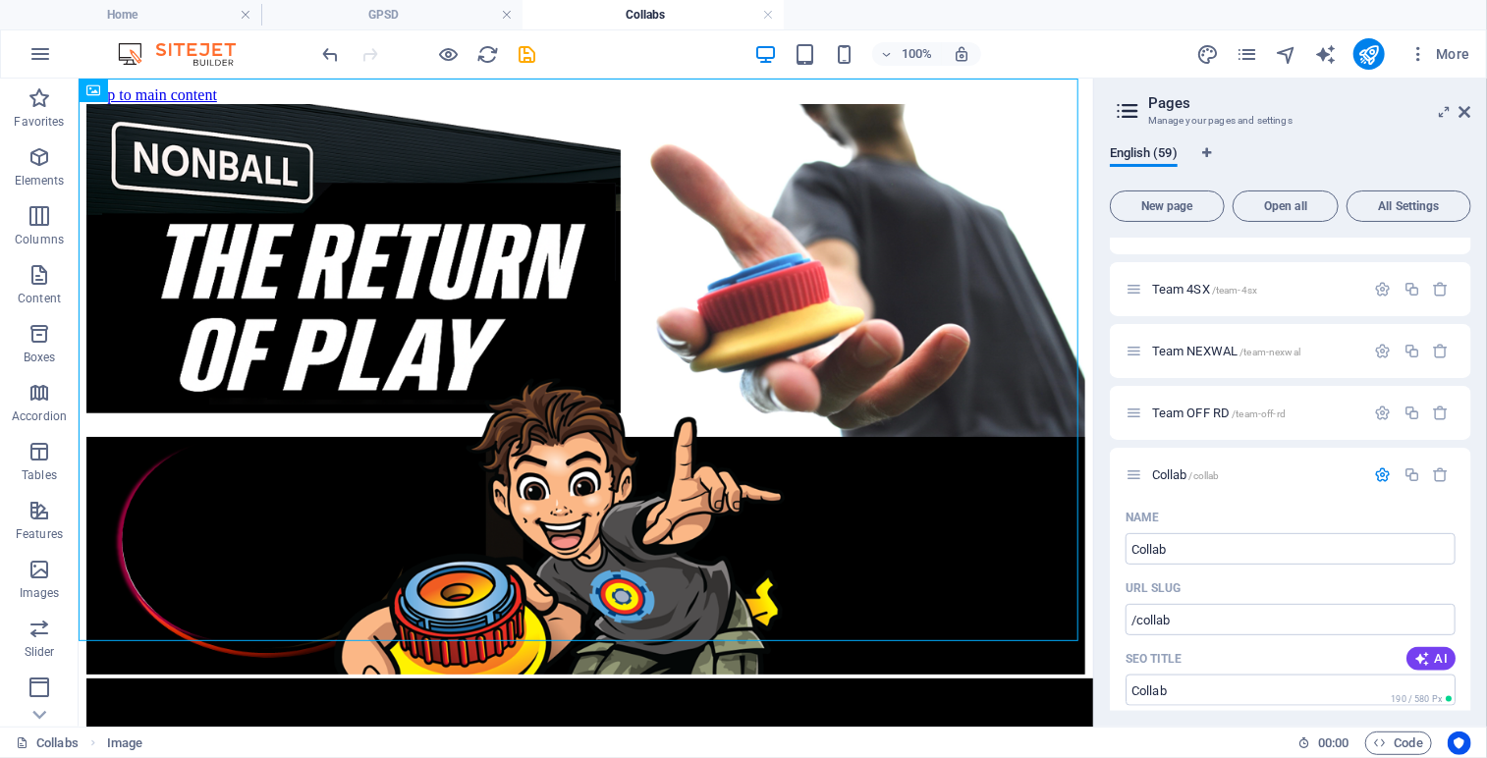
drag, startPoint x: 1087, startPoint y: 249, endPoint x: 1162, endPoint y: 127, distance: 142.9
click at [161, 88] on icon at bounding box center [161, 91] width 11 height 21
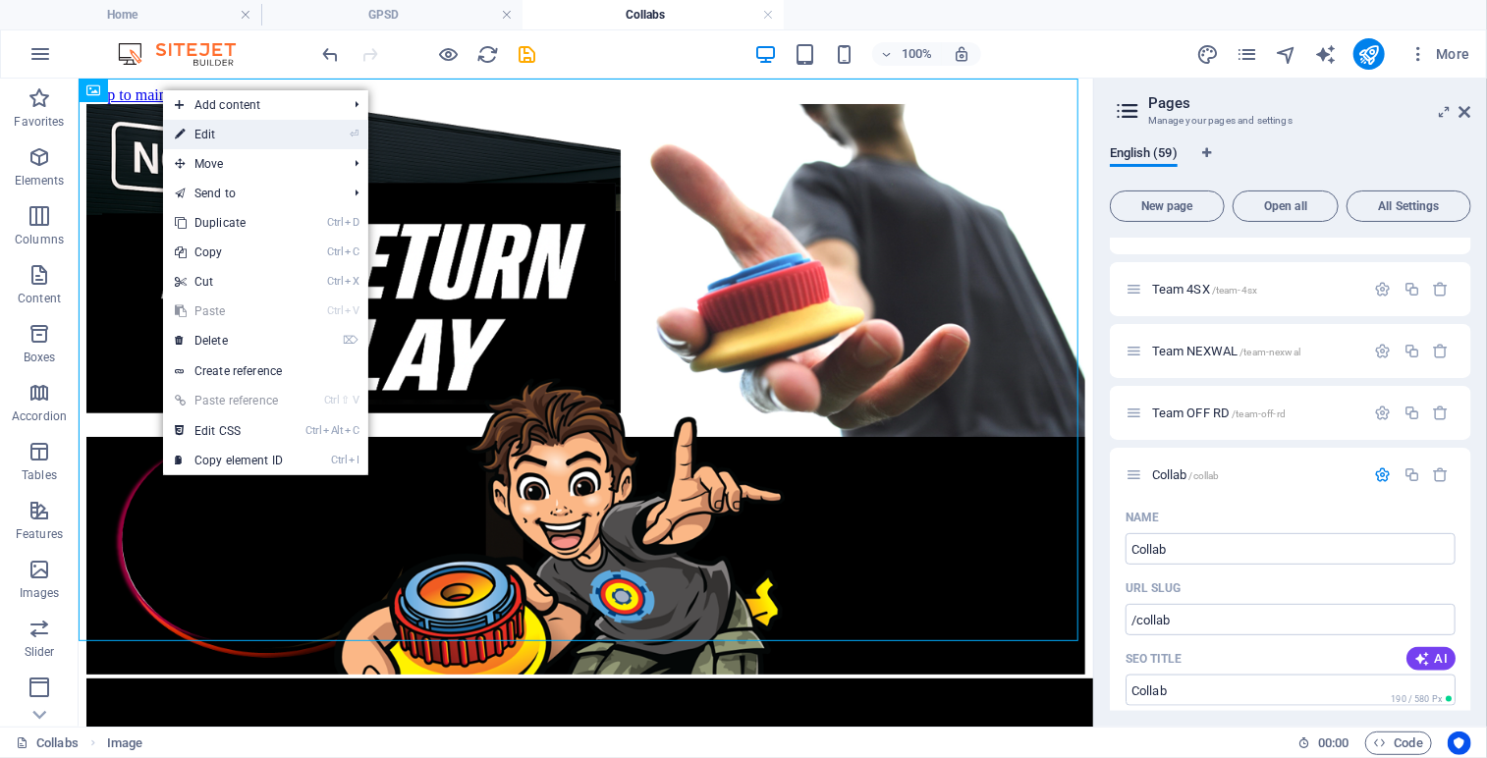
click at [227, 131] on link "⏎ Edit" at bounding box center [229, 134] width 132 height 29
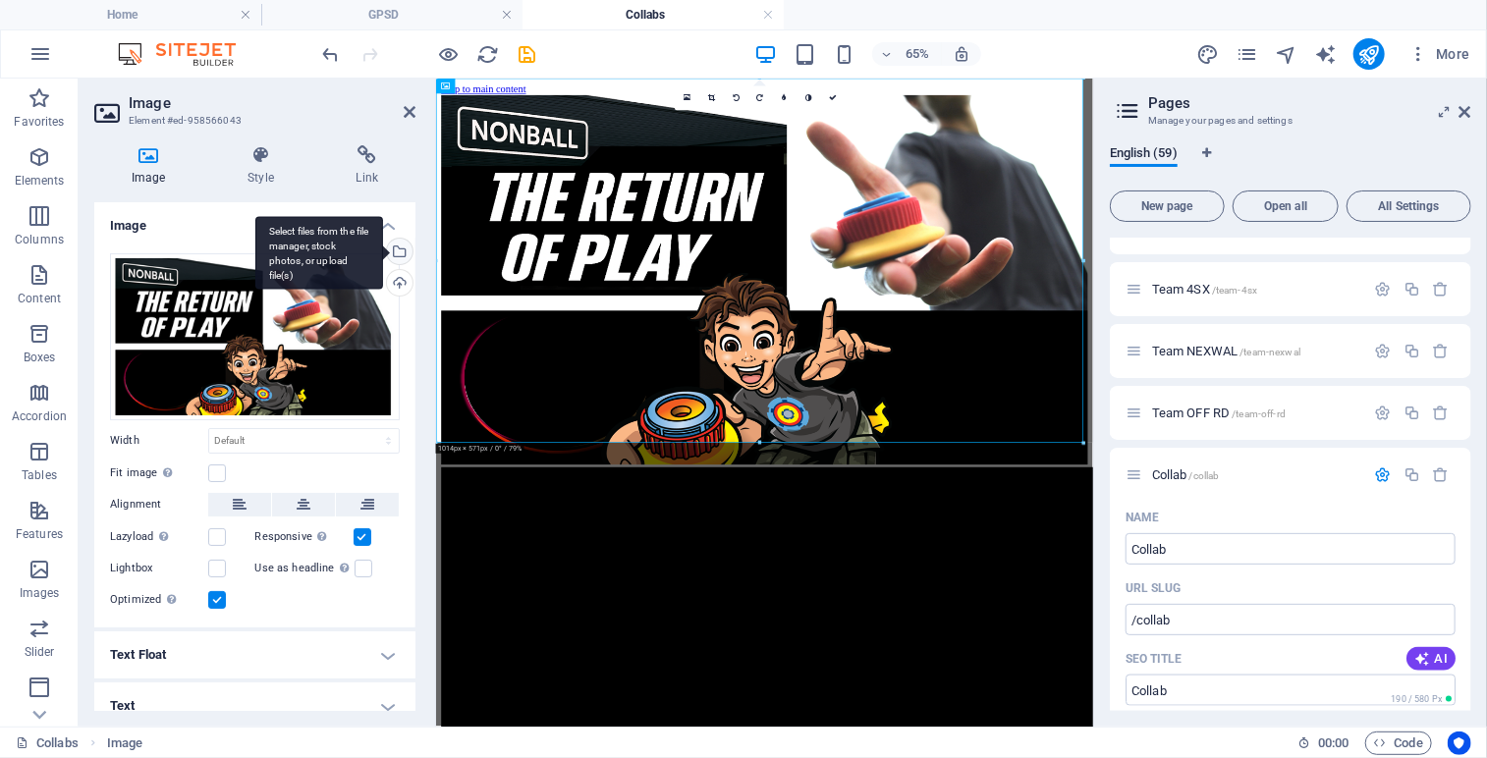
click at [396, 249] on div "Select files from the file manager, stock photos, or upload file(s)" at bounding box center [397, 253] width 29 height 29
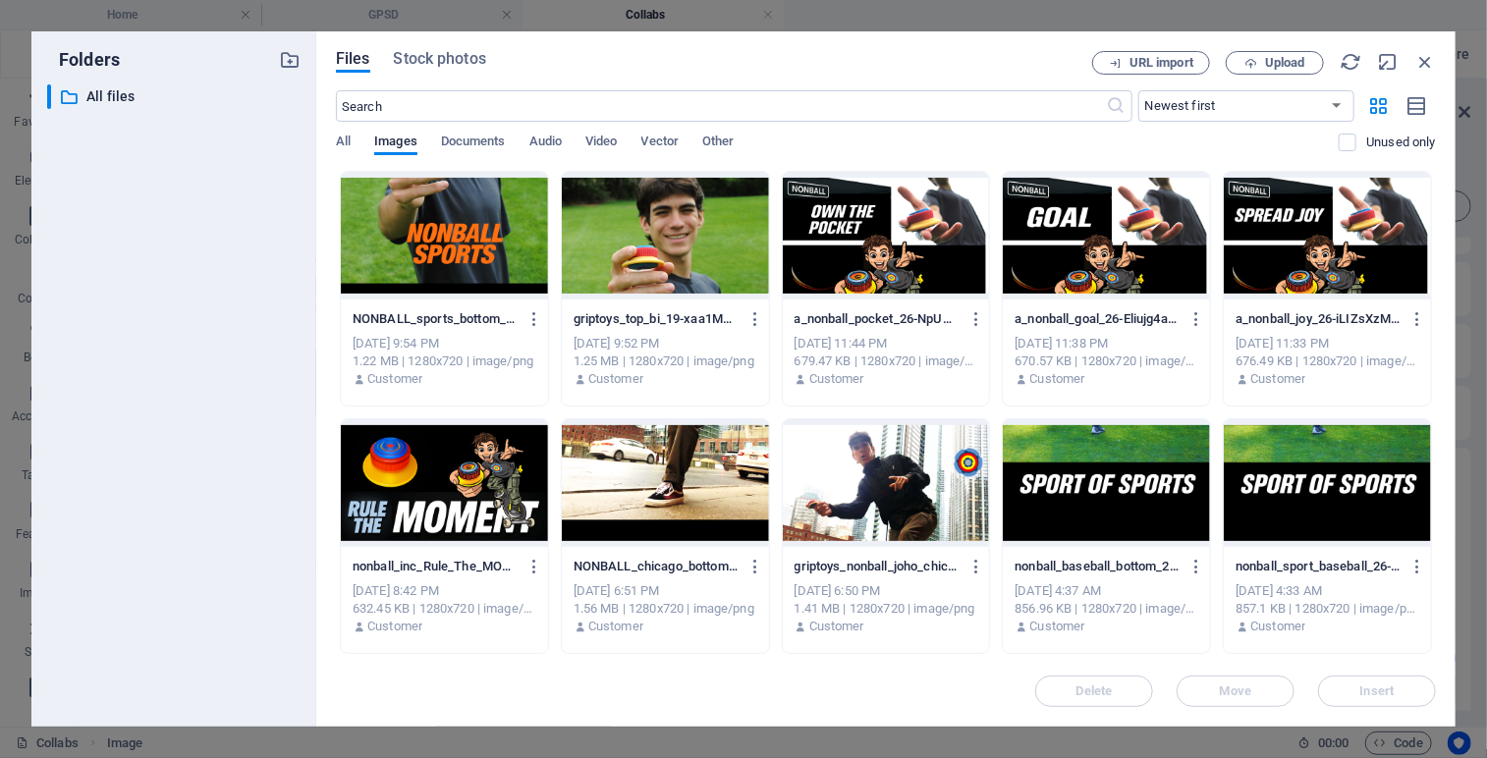
click at [875, 243] on div at bounding box center [886, 236] width 207 height 128
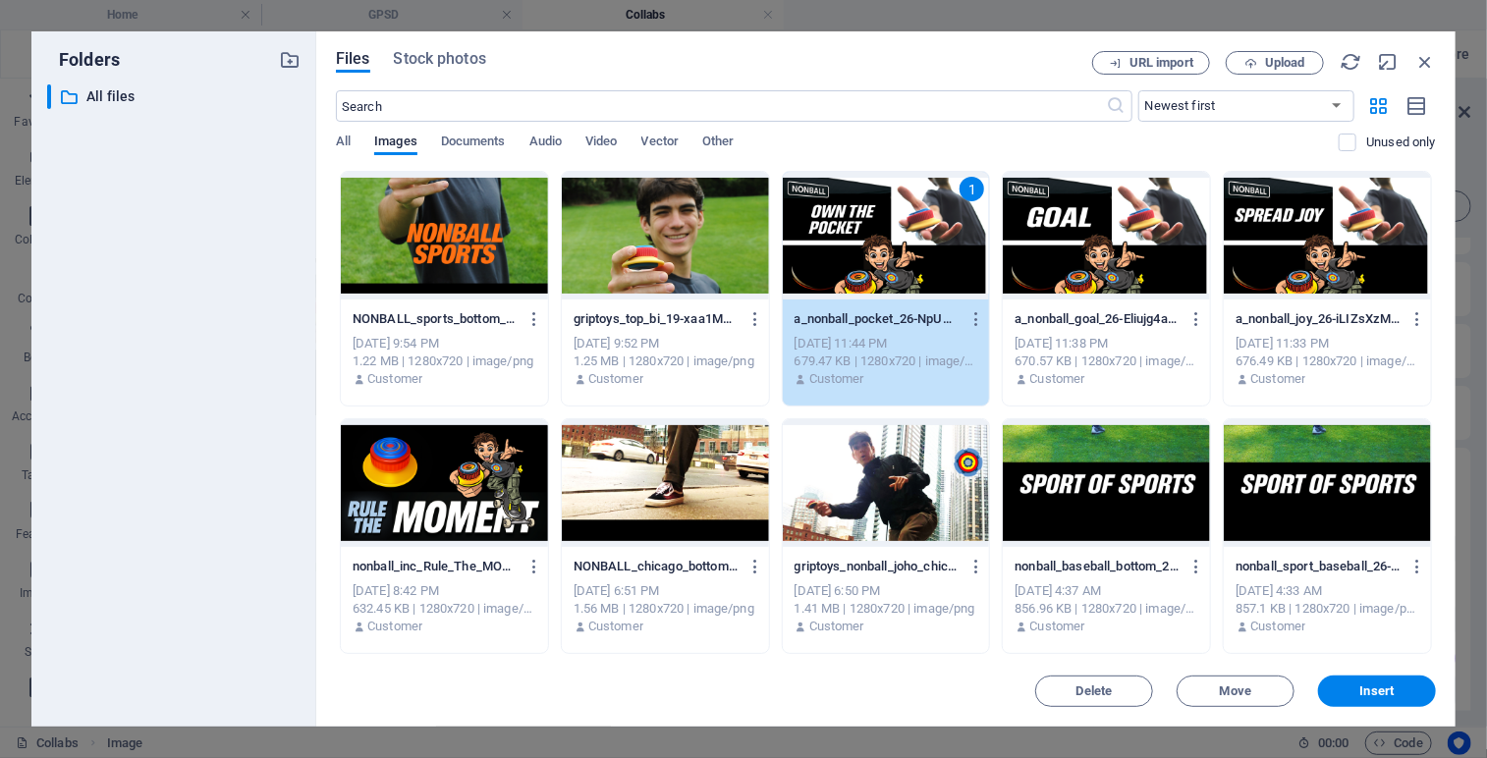
drag, startPoint x: 1430, startPoint y: 208, endPoint x: 1430, endPoint y: 291, distance: 82.5
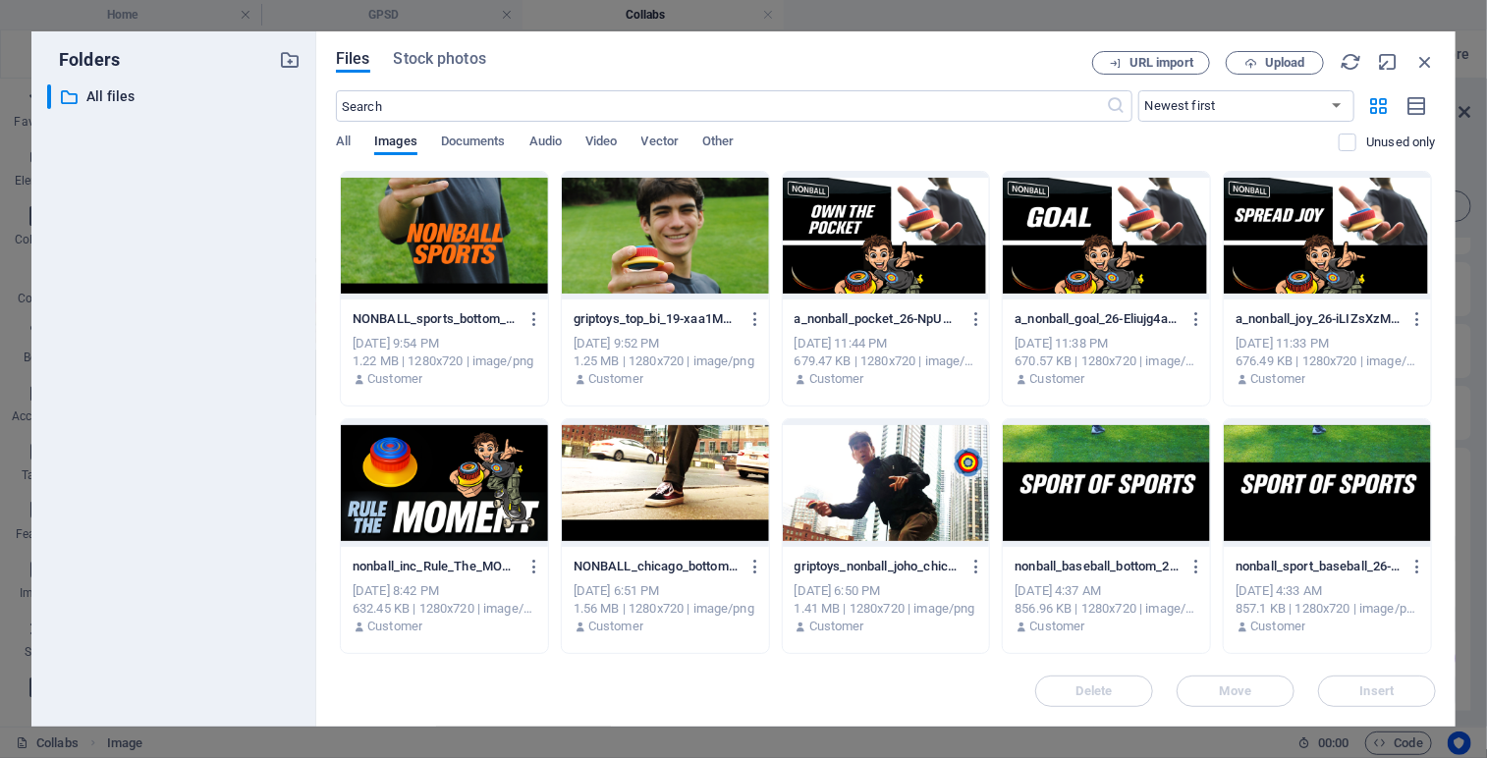
click at [859, 254] on div at bounding box center [886, 236] width 207 height 128
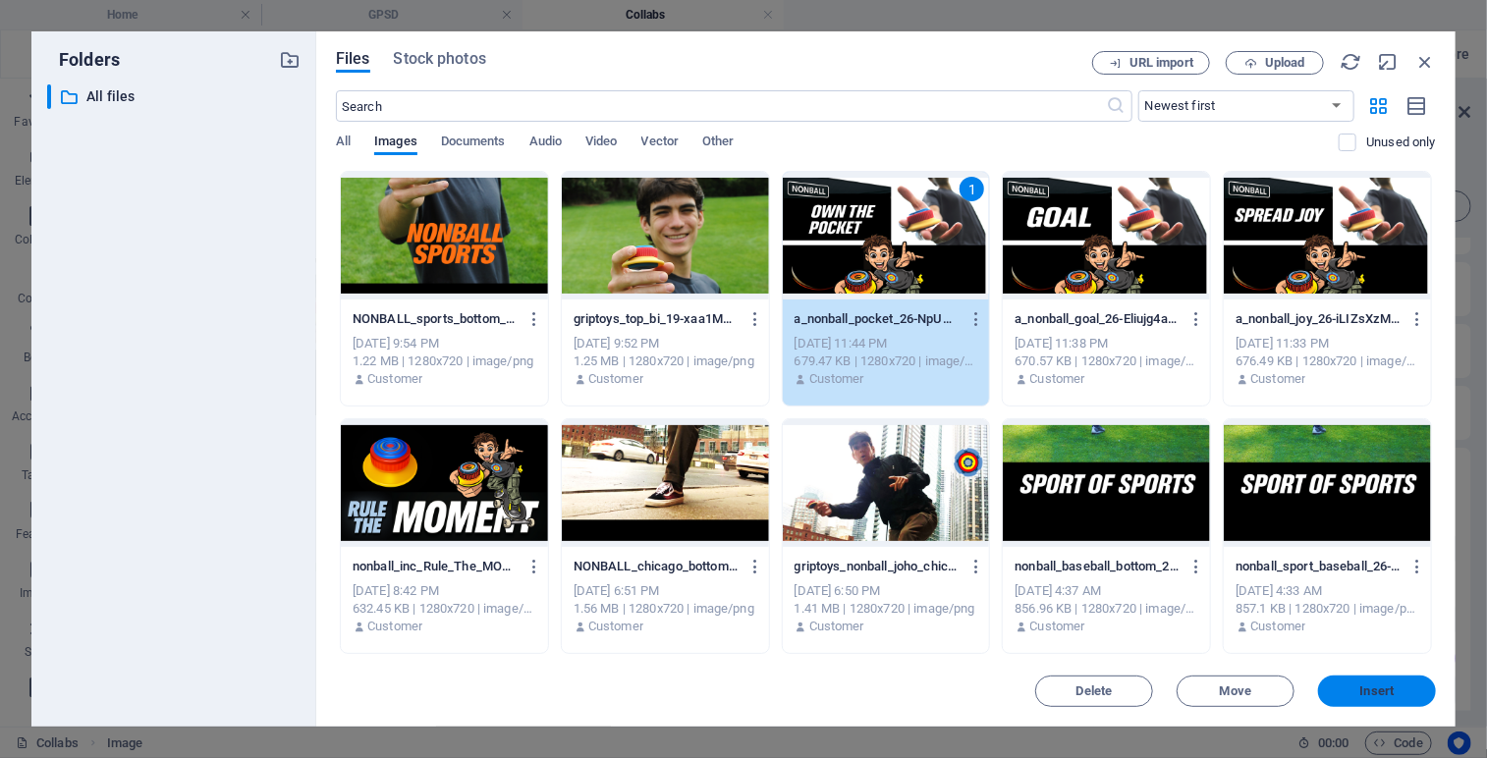
click at [1332, 690] on span "Insert" at bounding box center [1377, 692] width 102 height 12
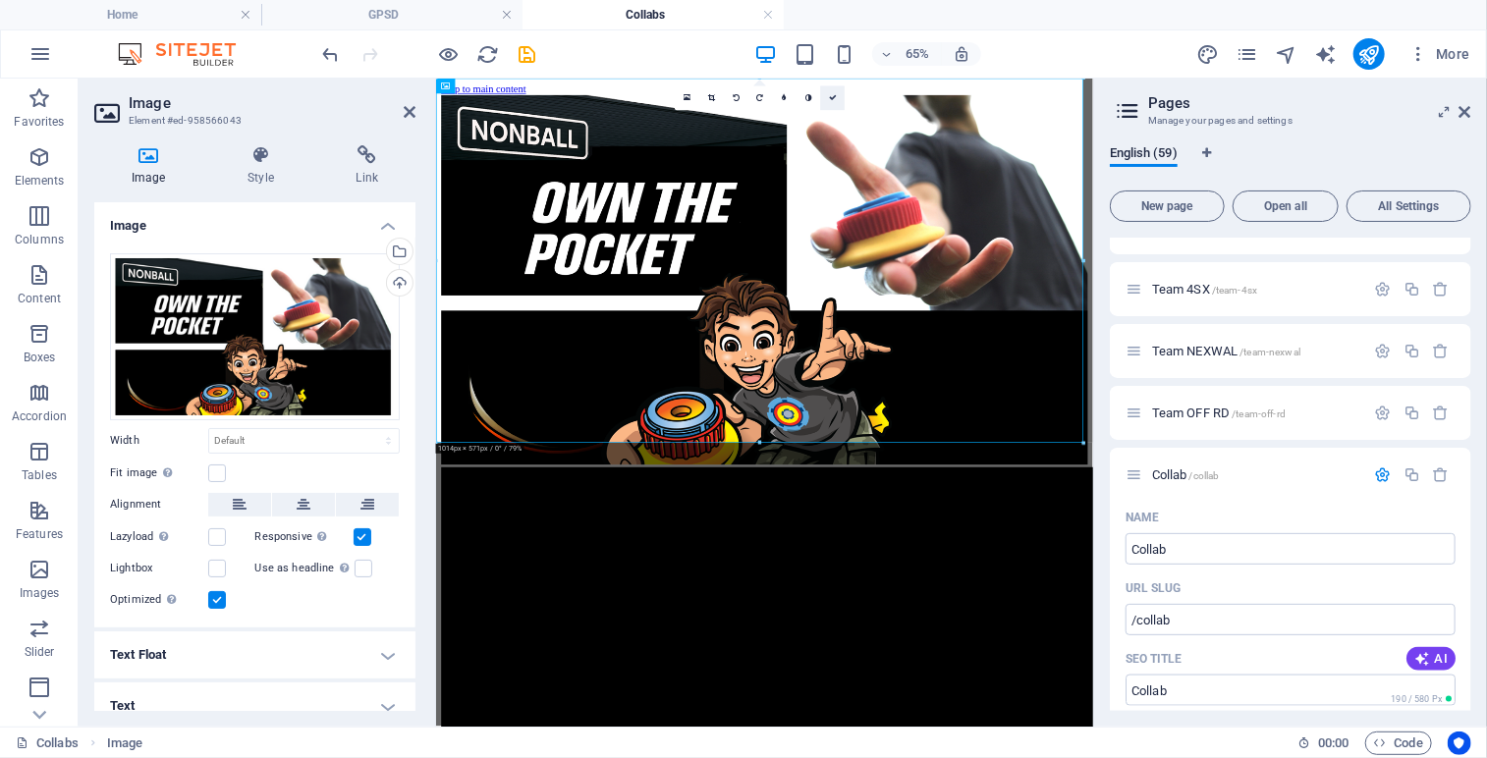
click at [826, 105] on link at bounding box center [832, 98] width 25 height 25
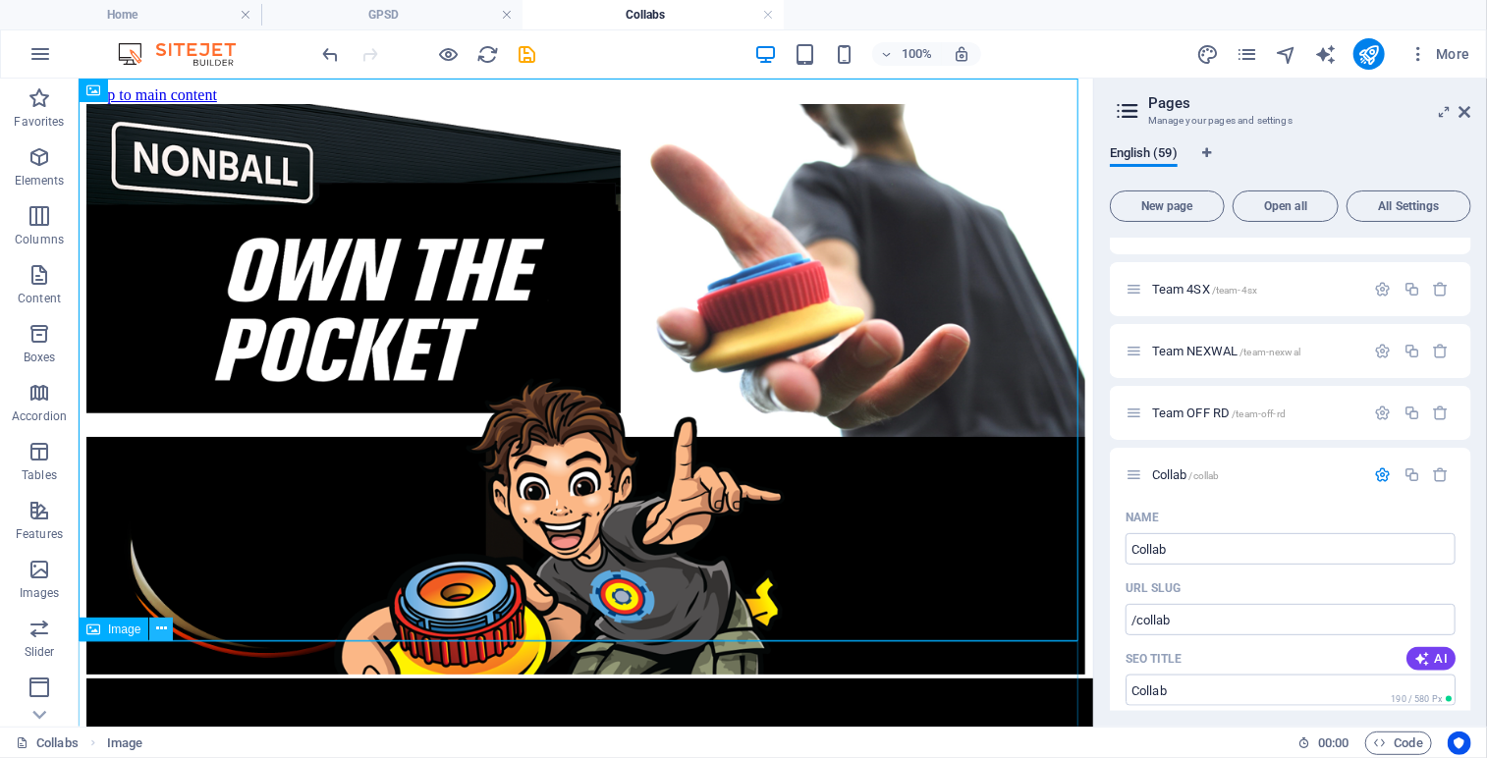
click at [161, 630] on icon at bounding box center [161, 629] width 11 height 21
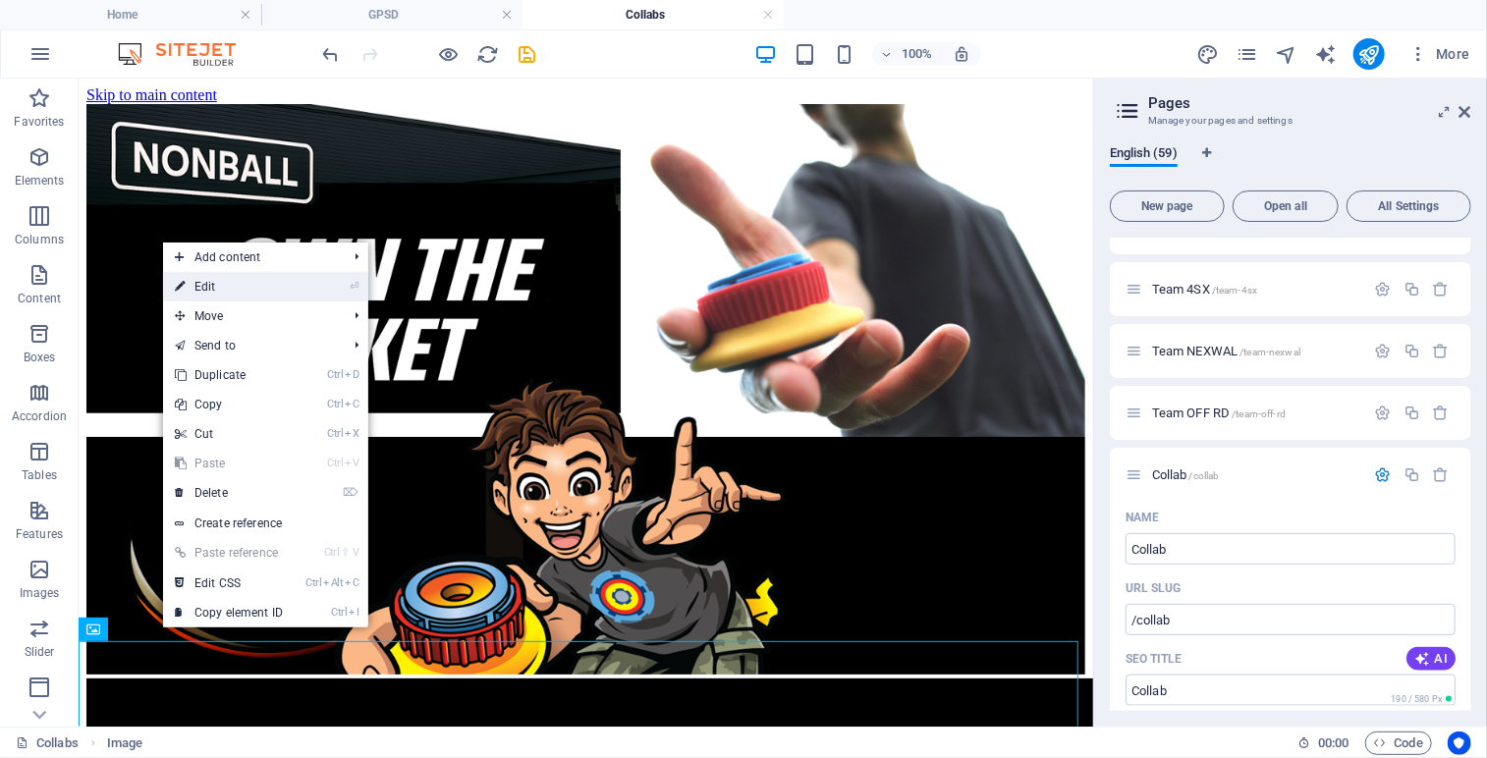
click at [262, 288] on link "⏎ Edit" at bounding box center [229, 286] width 132 height 29
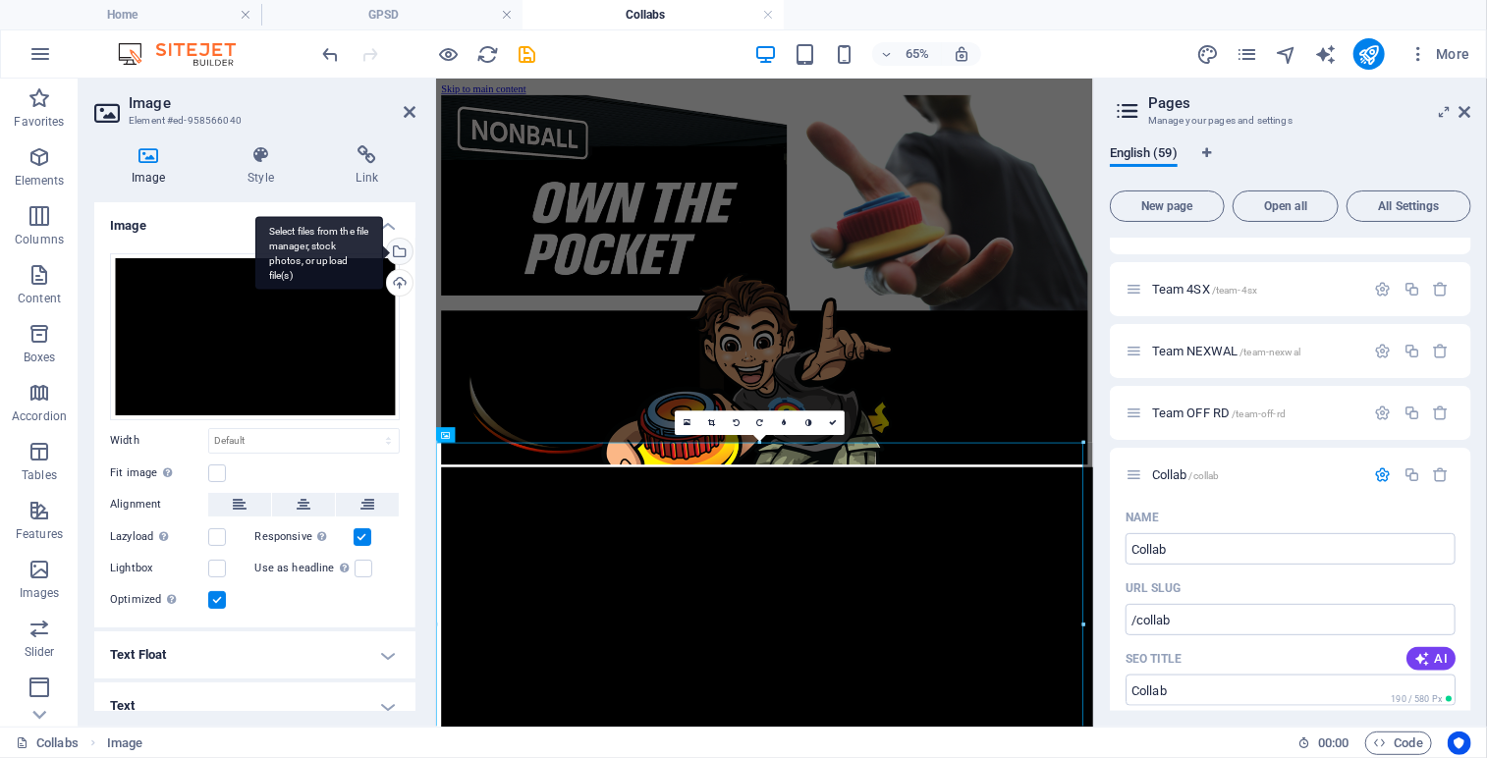
click at [398, 250] on div "Select files from the file manager, stock photos, or upload file(s)" at bounding box center [397, 253] width 29 height 29
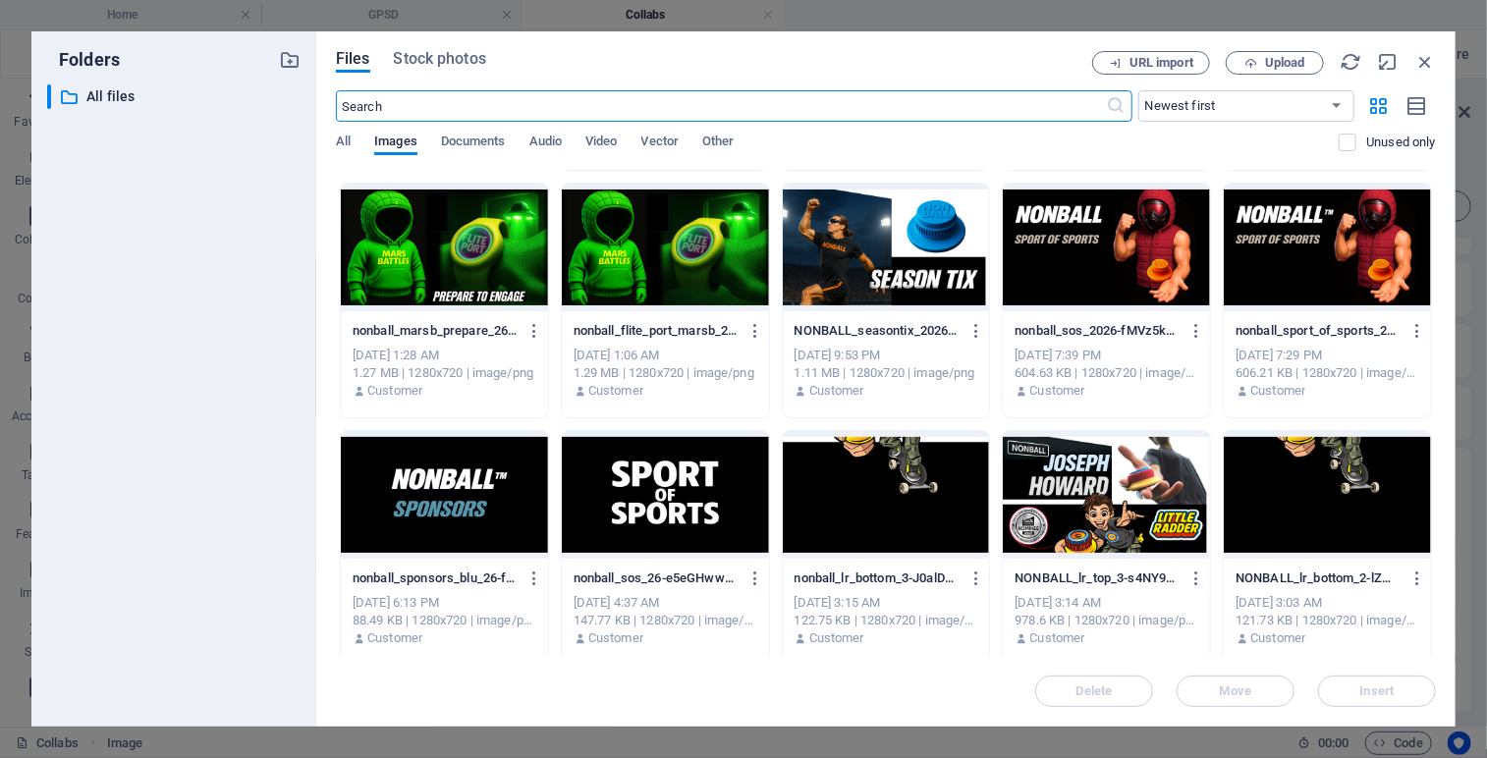
scroll to position [3468, 0]
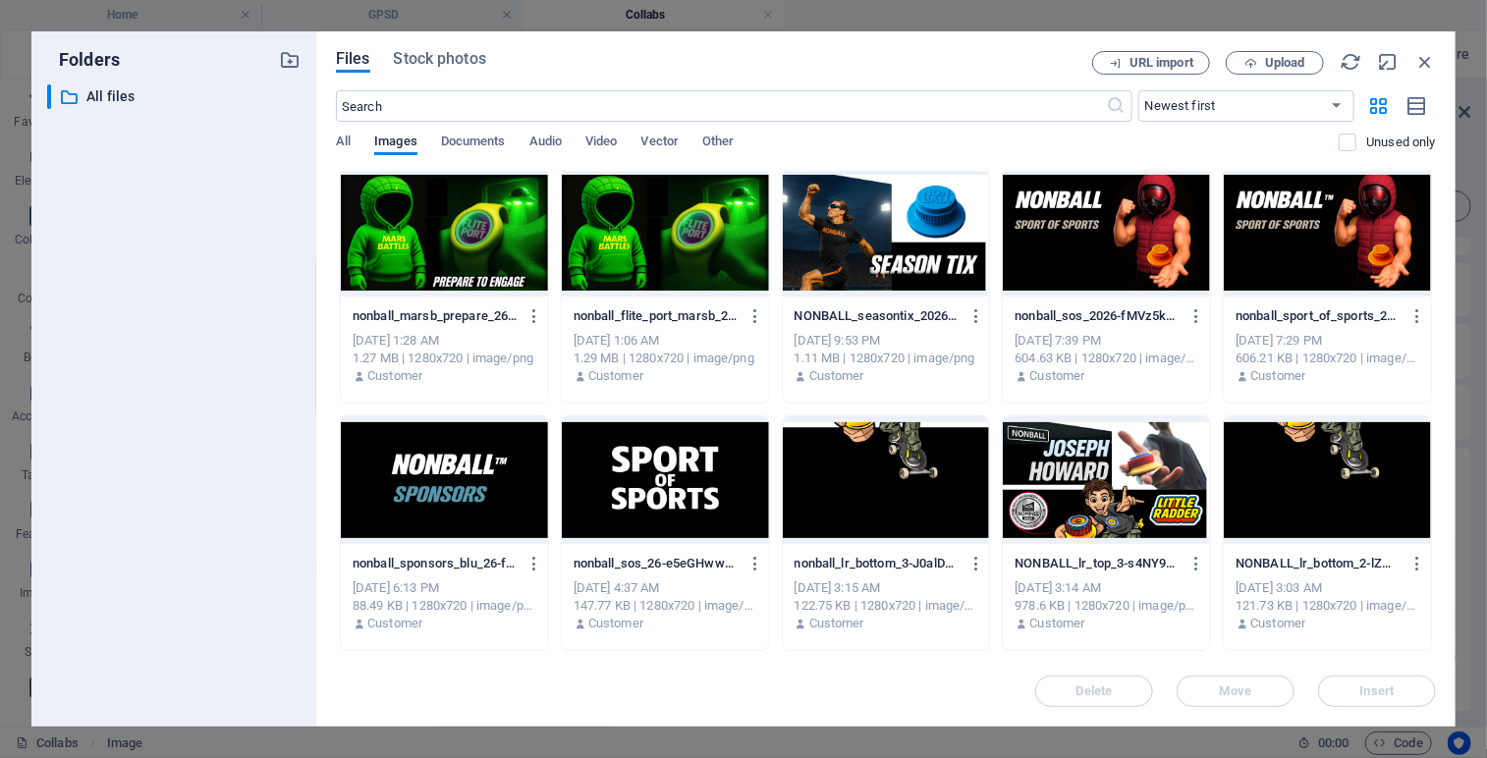
click at [888, 471] on div at bounding box center [886, 480] width 207 height 128
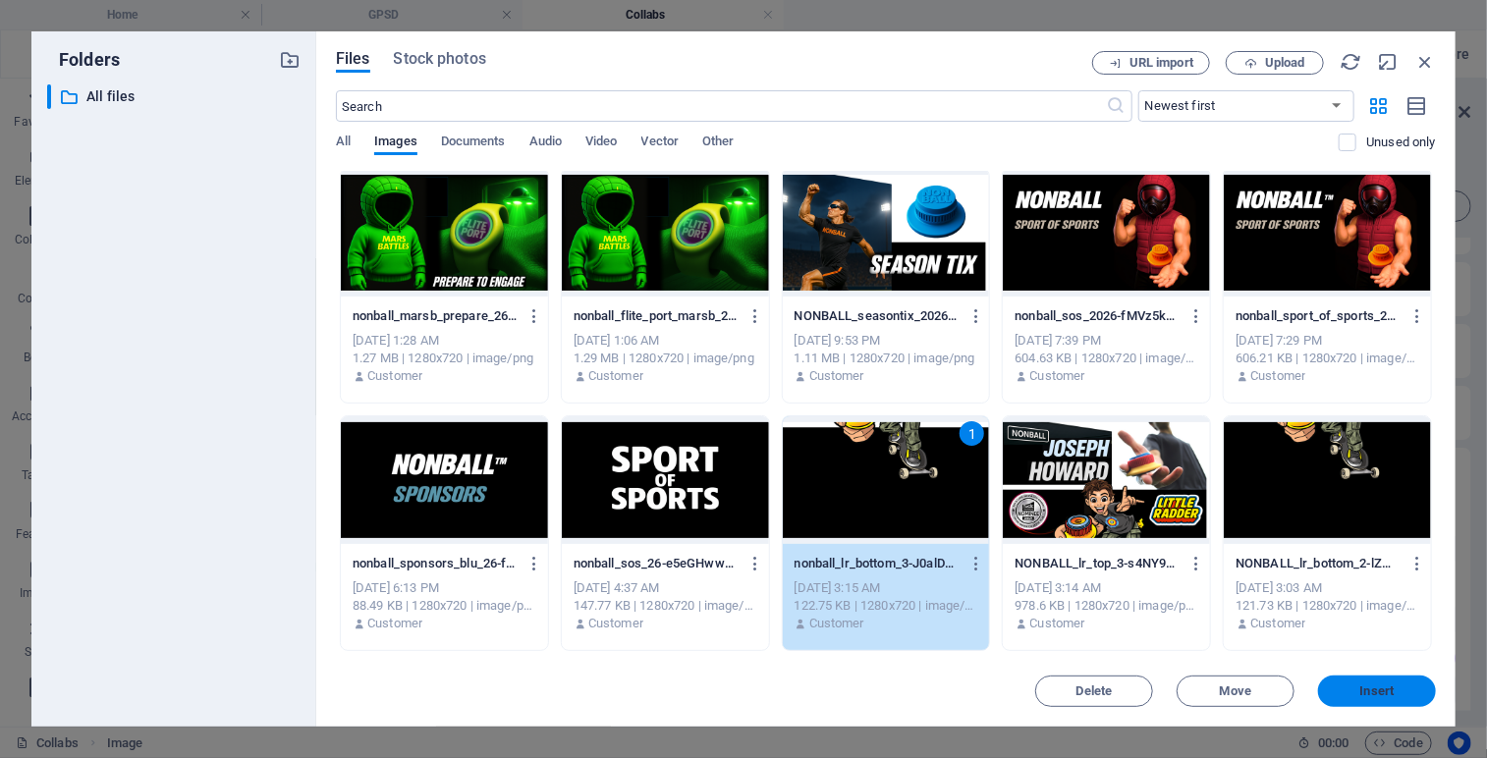
click at [1355, 690] on span "Insert" at bounding box center [1377, 692] width 102 height 12
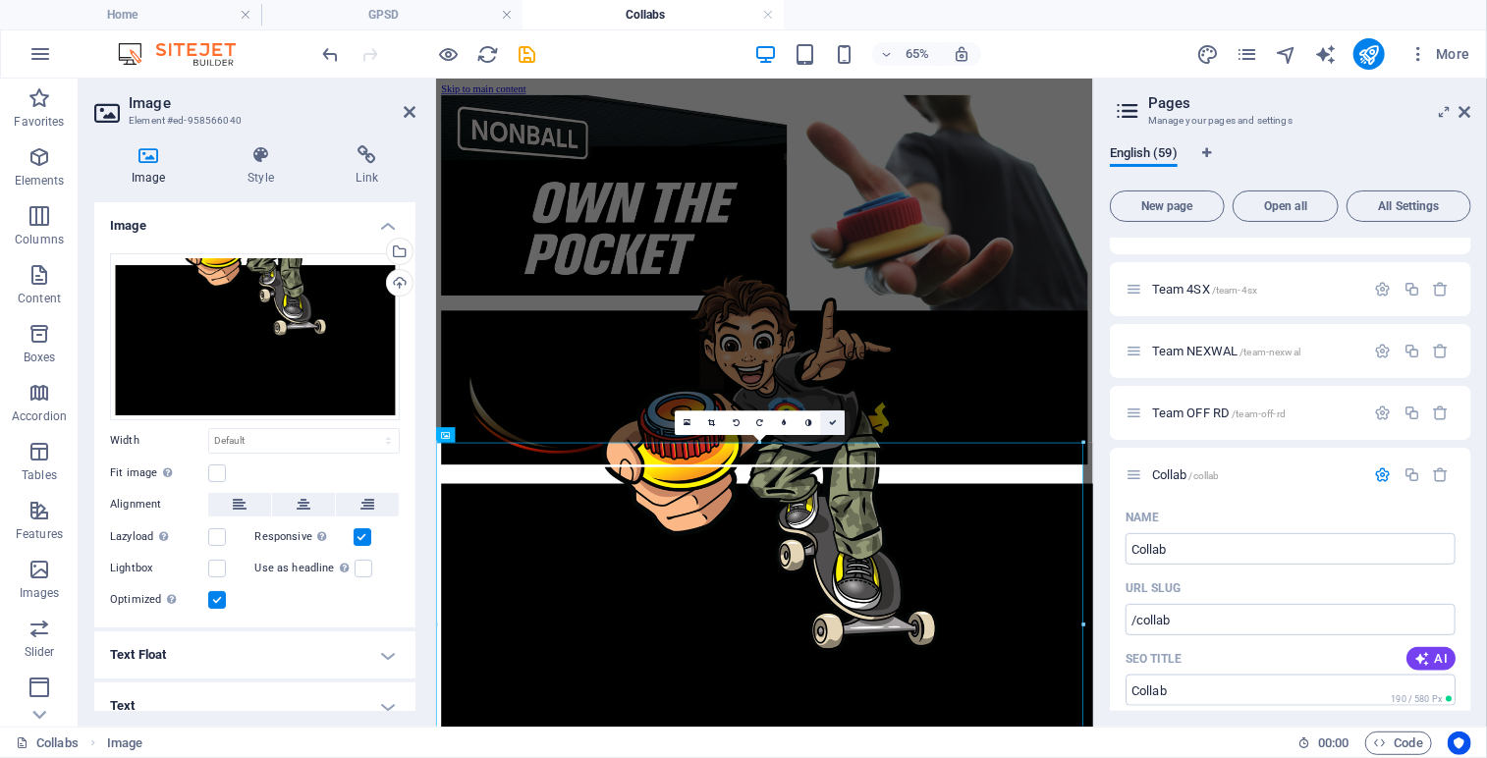
click at [838, 427] on link at bounding box center [832, 423] width 25 height 25
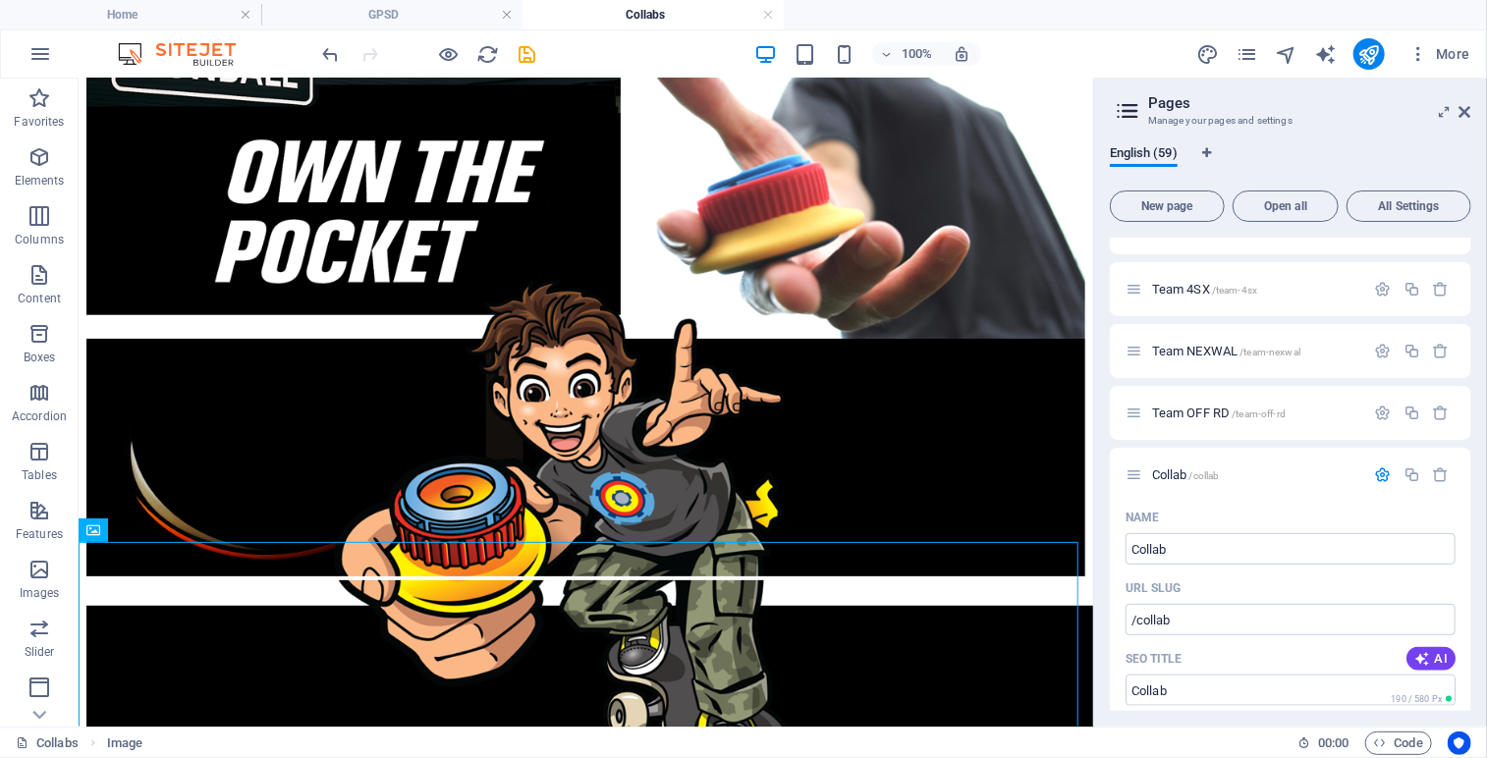
scroll to position [0, 0]
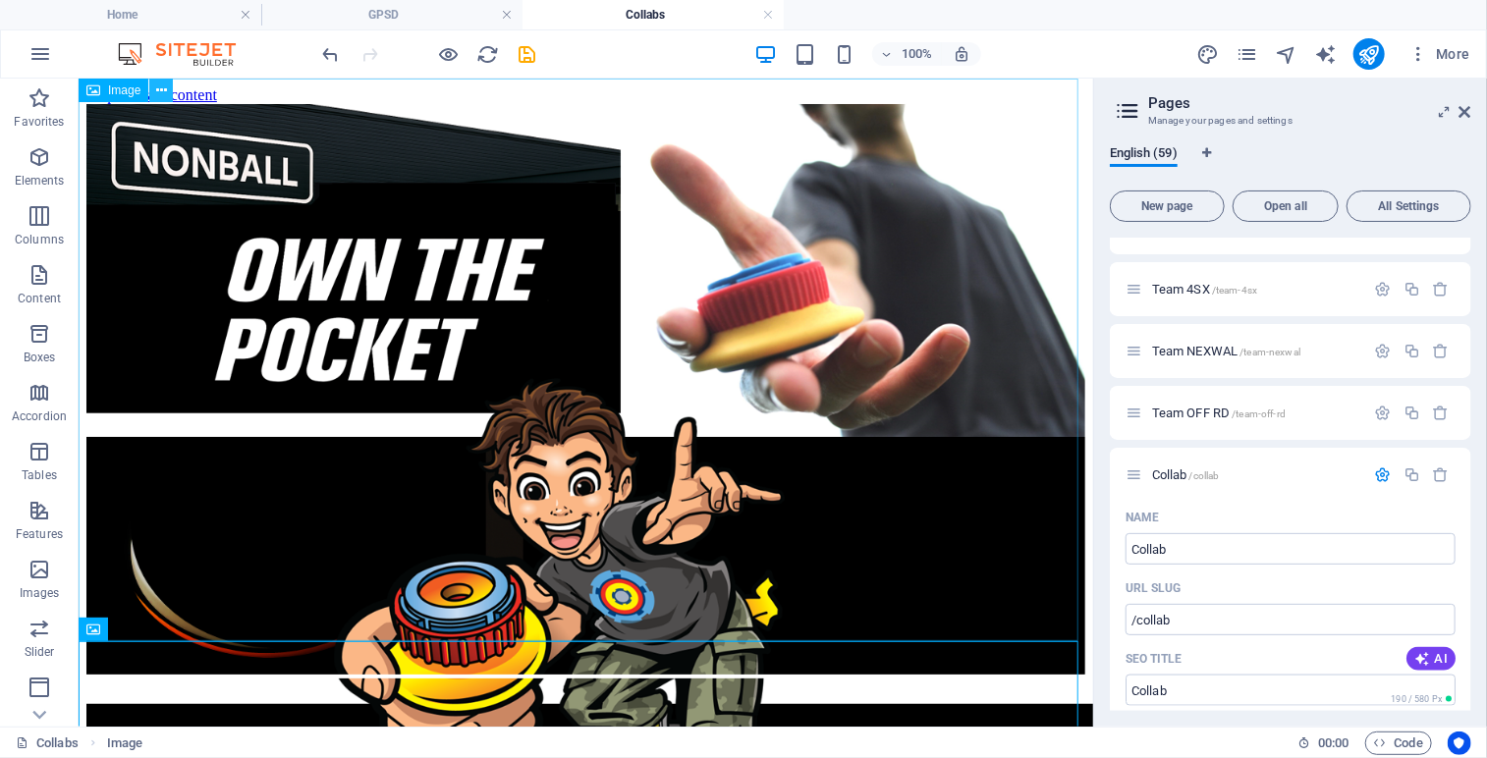
click at [157, 84] on icon at bounding box center [161, 91] width 11 height 21
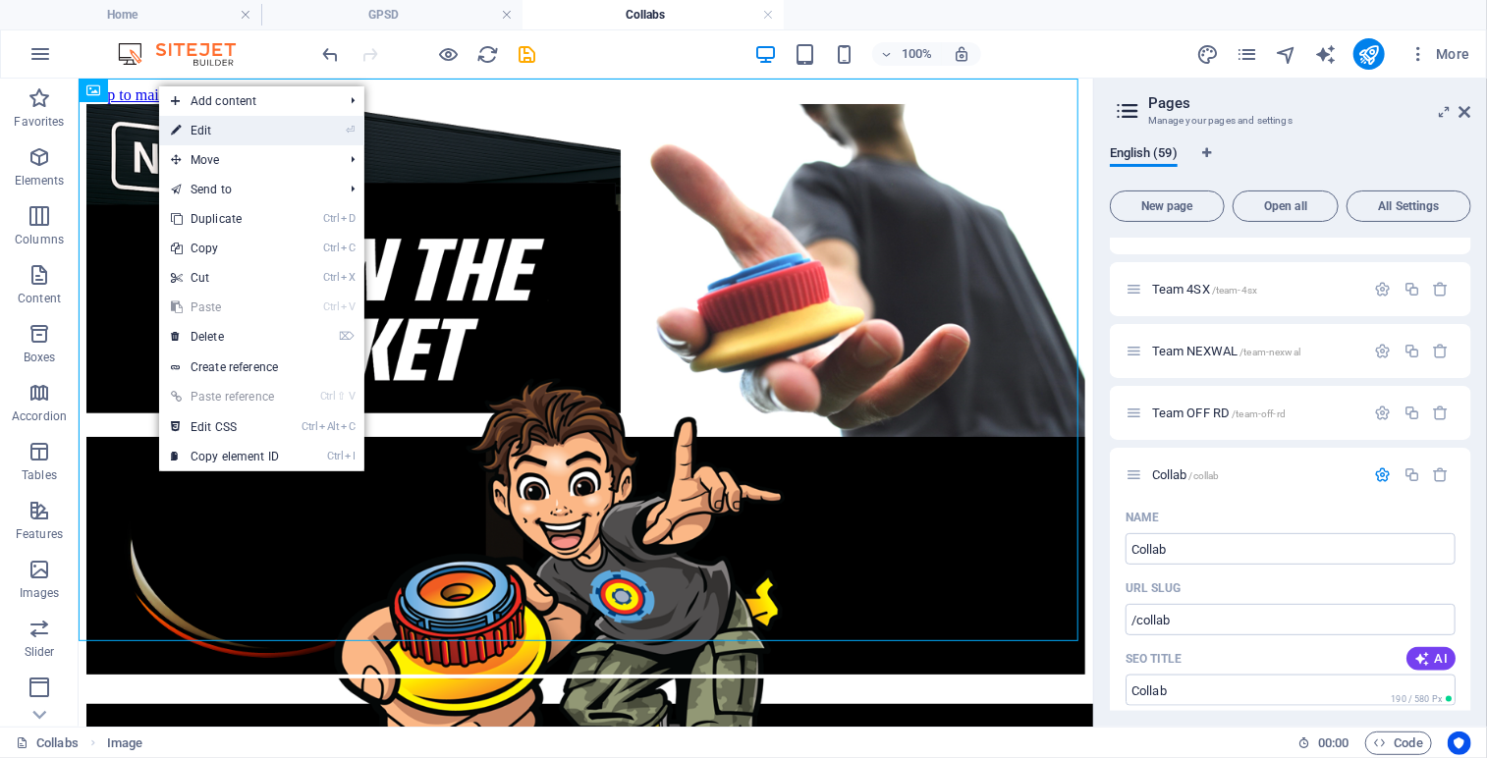
click at [212, 129] on link "⏎ Edit" at bounding box center [225, 130] width 132 height 29
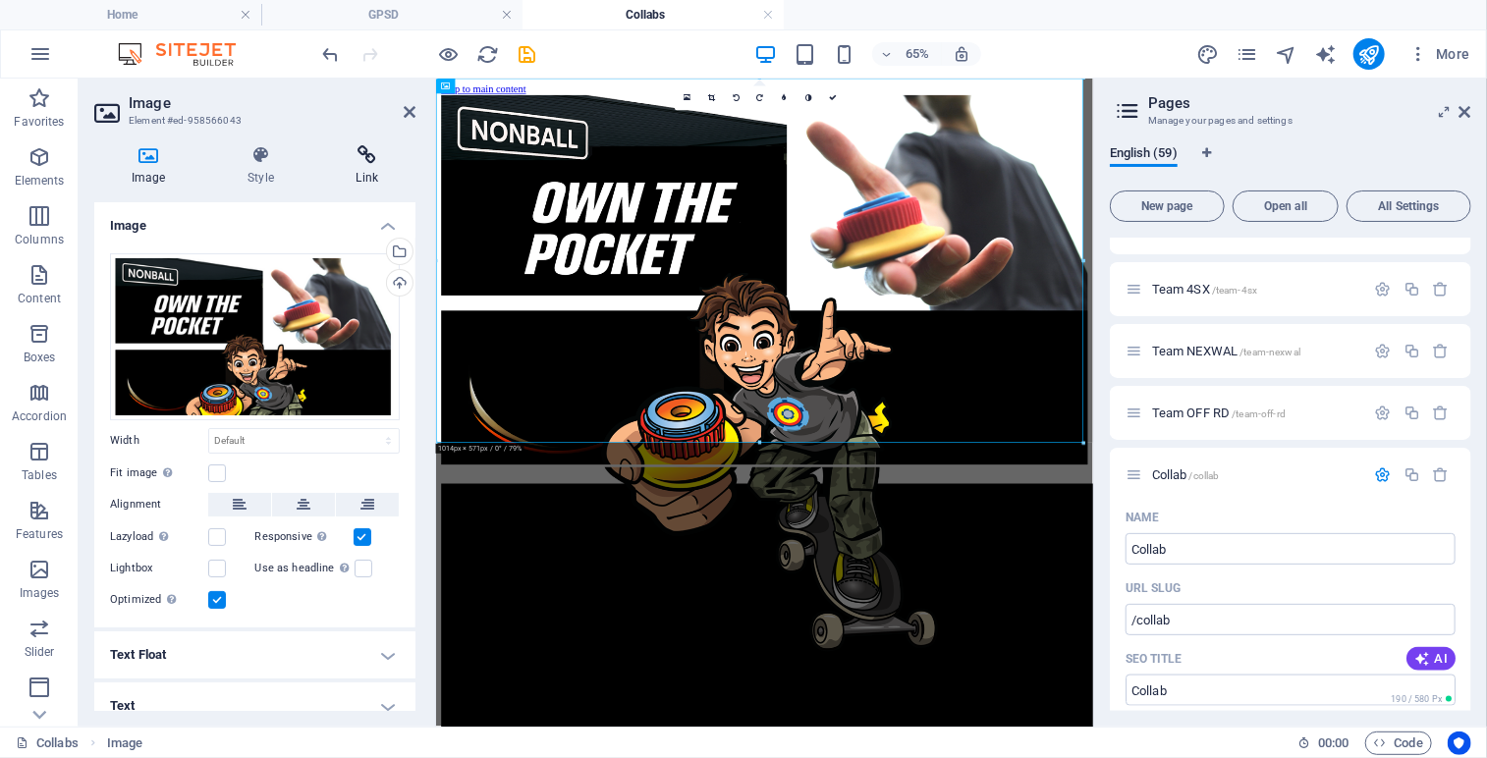
click at [364, 156] on icon at bounding box center [367, 155] width 96 height 20
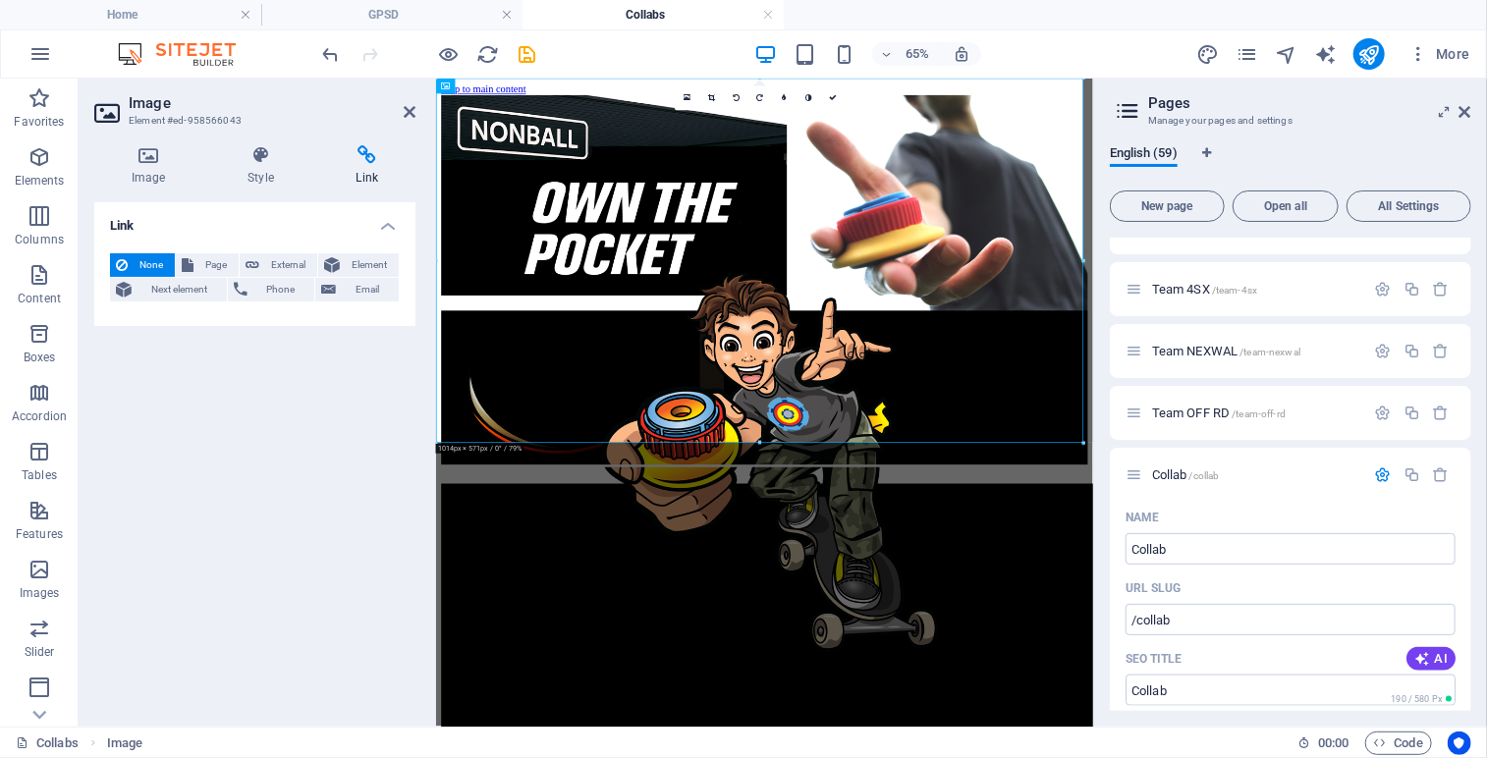
click at [364, 156] on icon at bounding box center [367, 155] width 96 height 20
click at [836, 101] on icon at bounding box center [833, 98] width 8 height 8
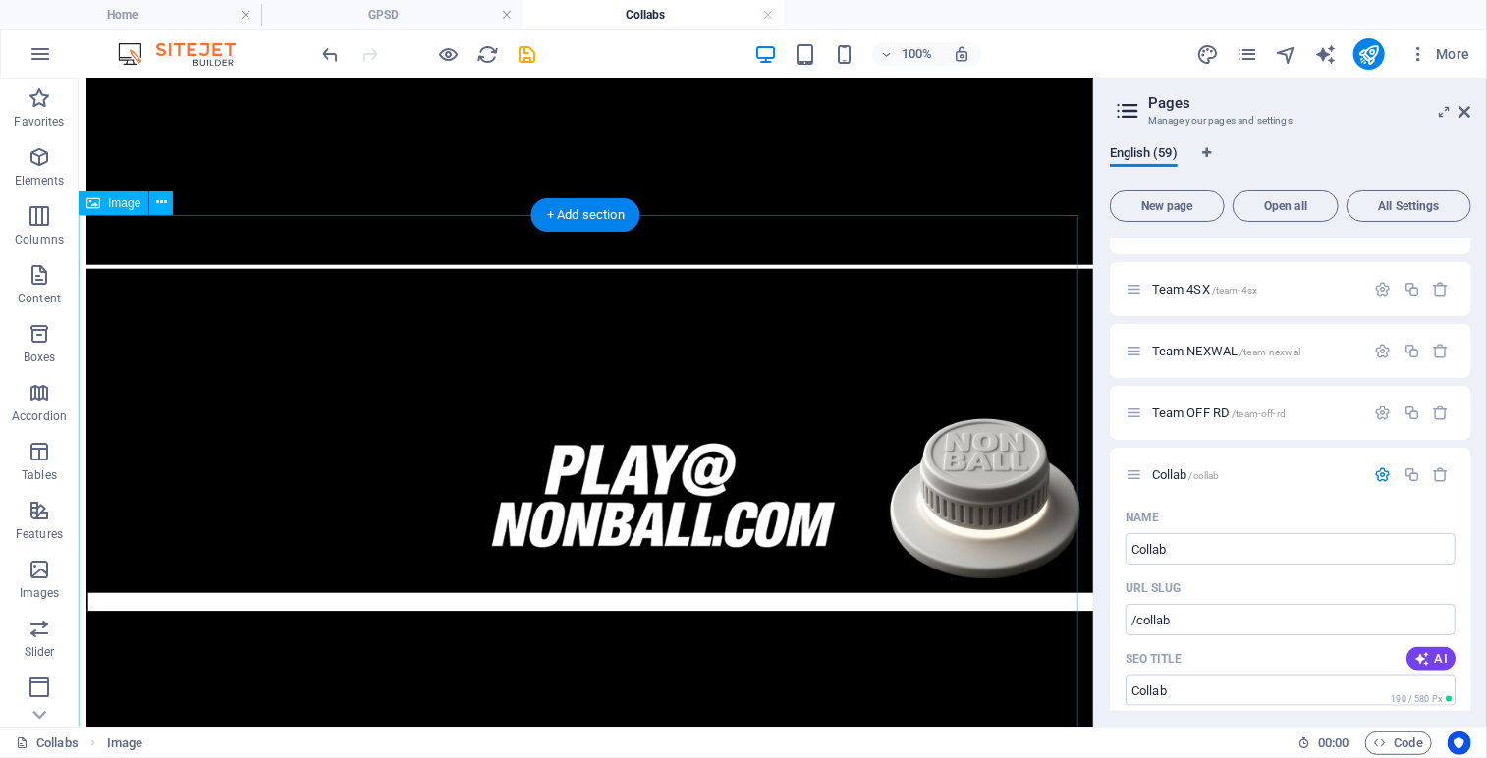
scroll to position [989, 0]
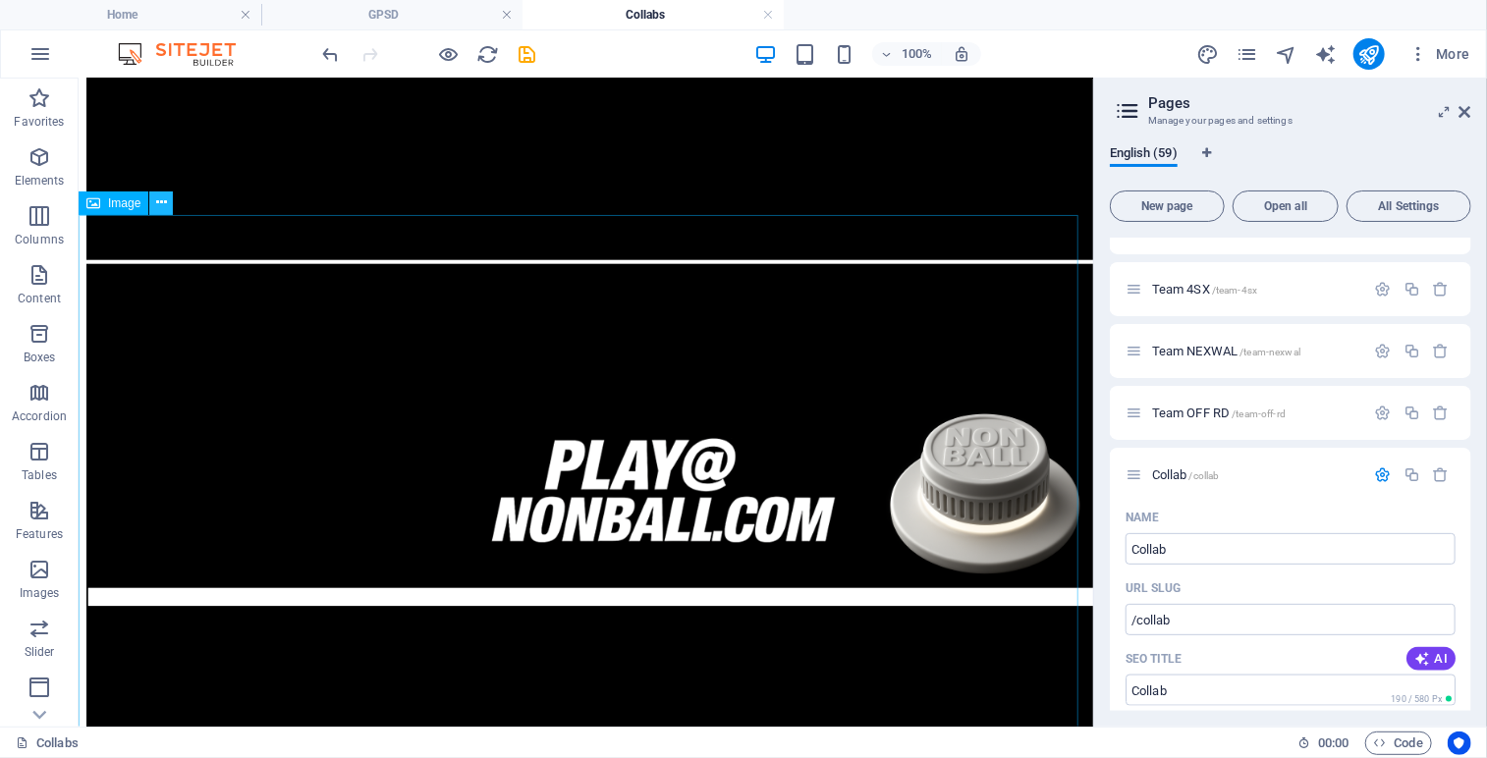
click at [169, 207] on button at bounding box center [161, 204] width 24 height 24
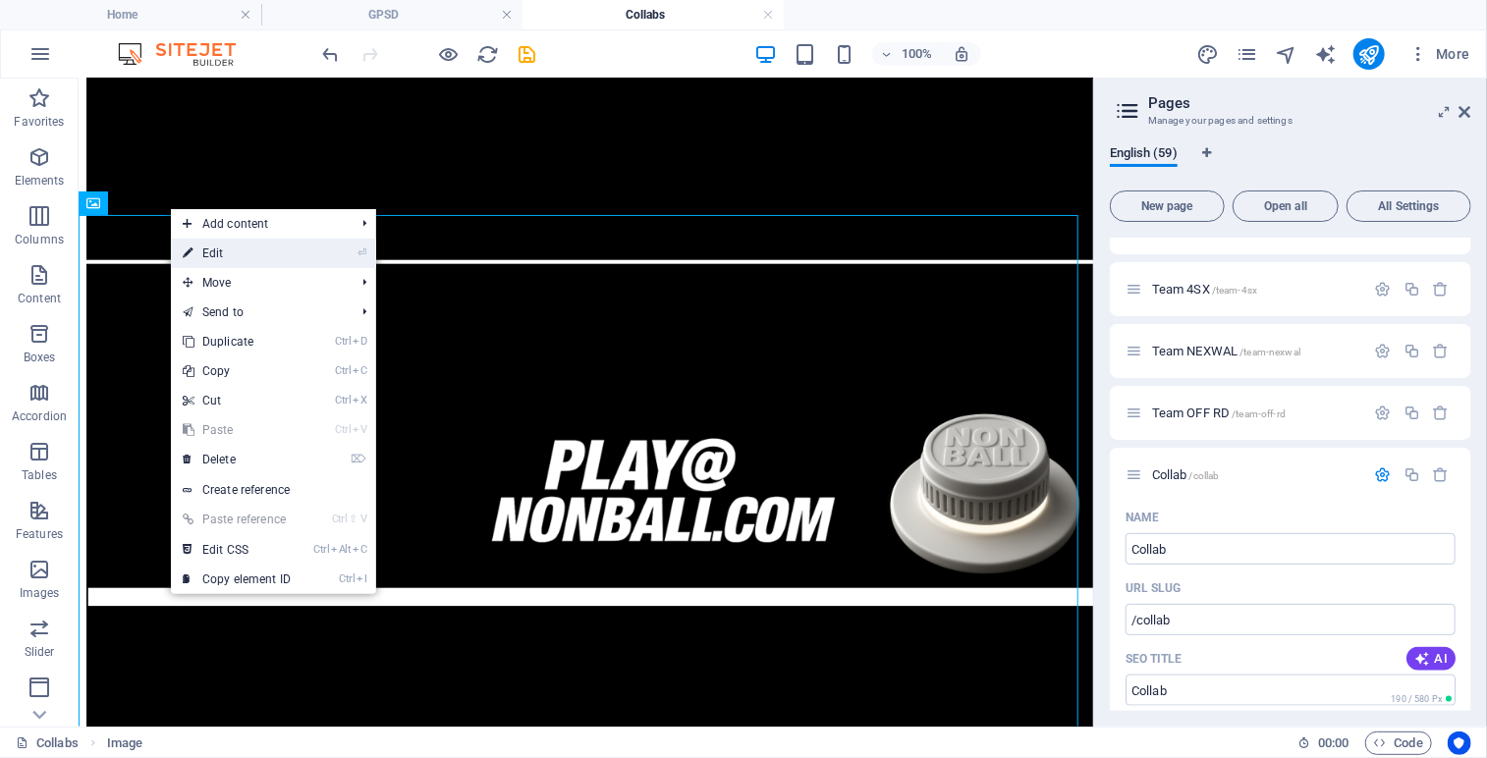
click at [207, 251] on link "⏎ Edit" at bounding box center [237, 253] width 132 height 29
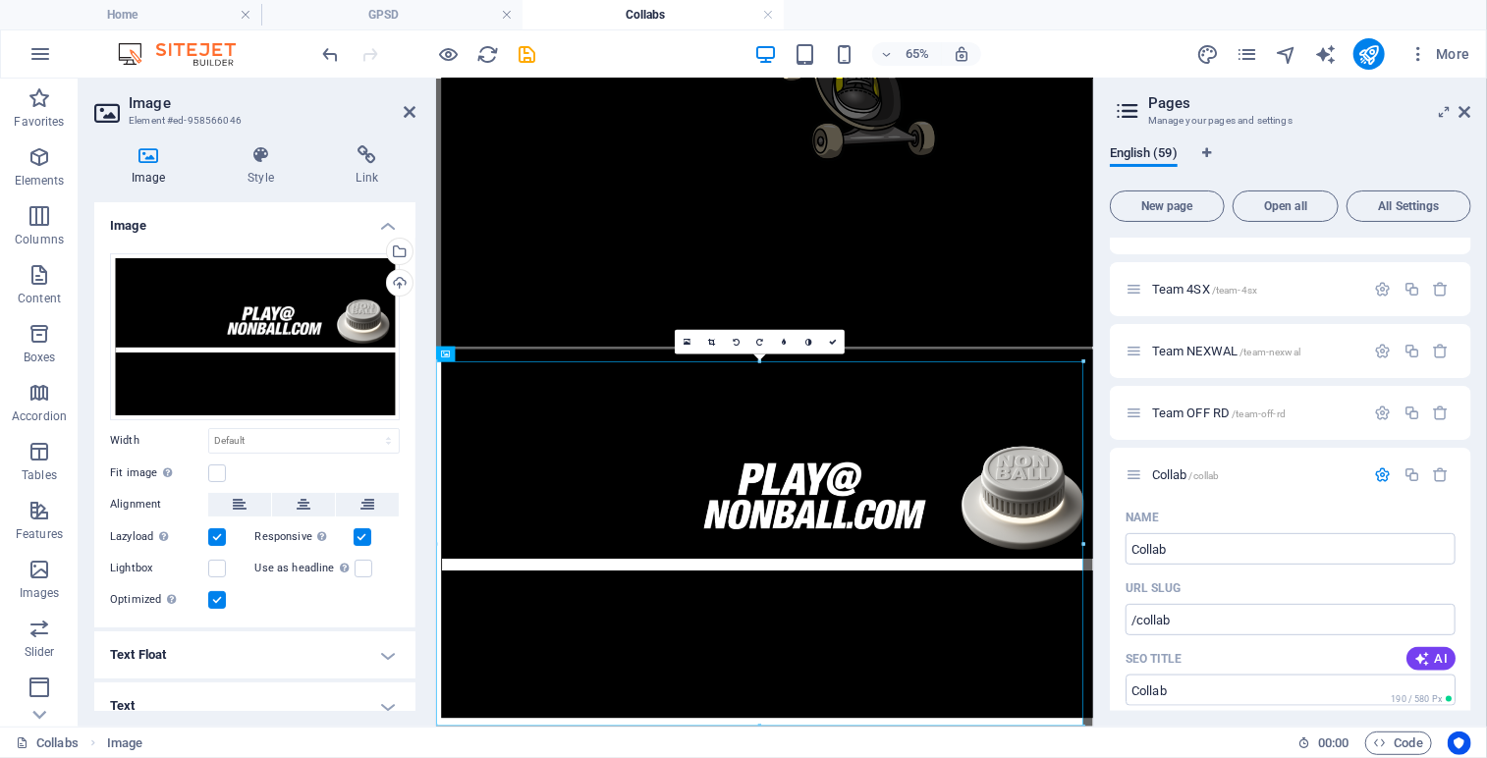
scroll to position [684, 0]
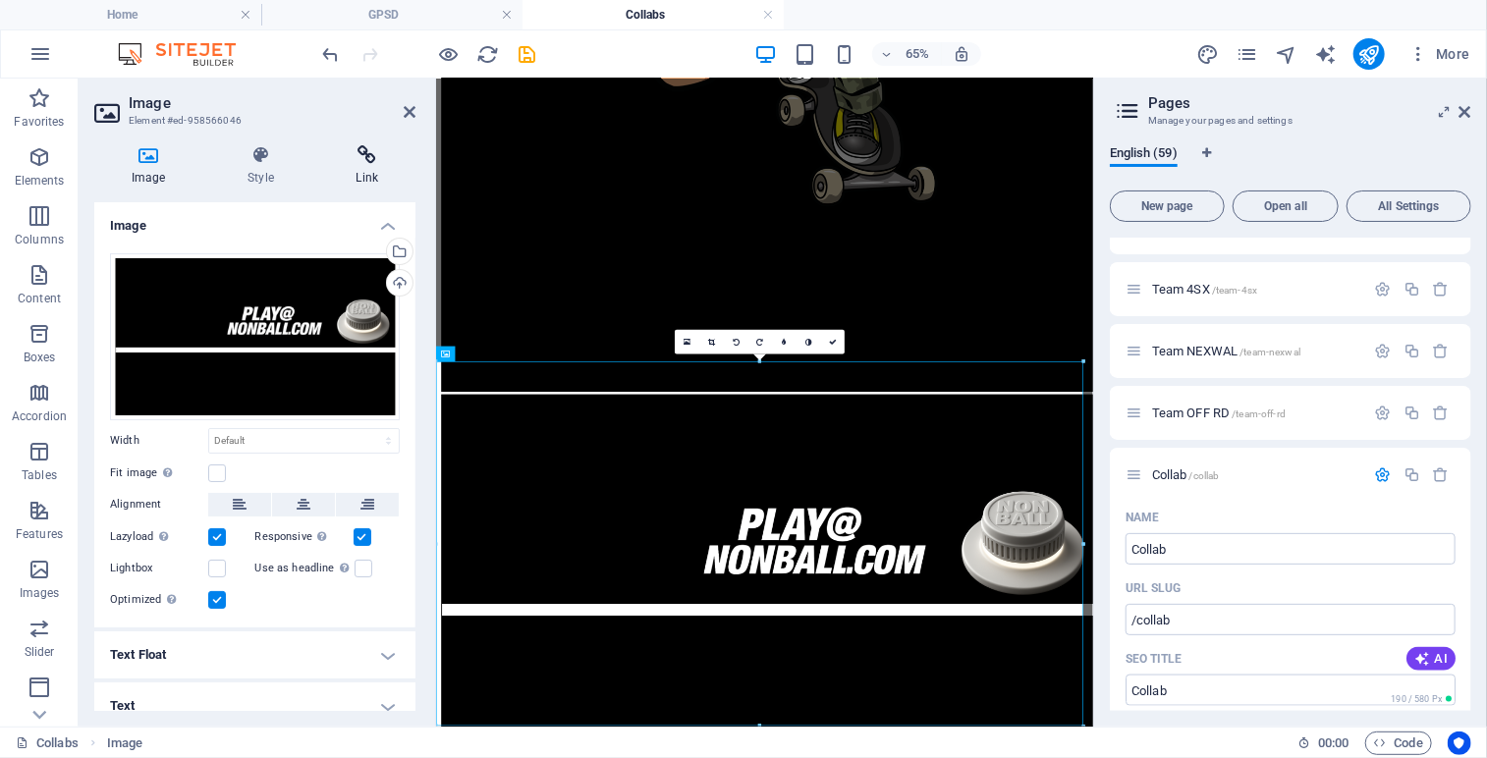
click at [364, 168] on h4 "Link" at bounding box center [367, 165] width 96 height 41
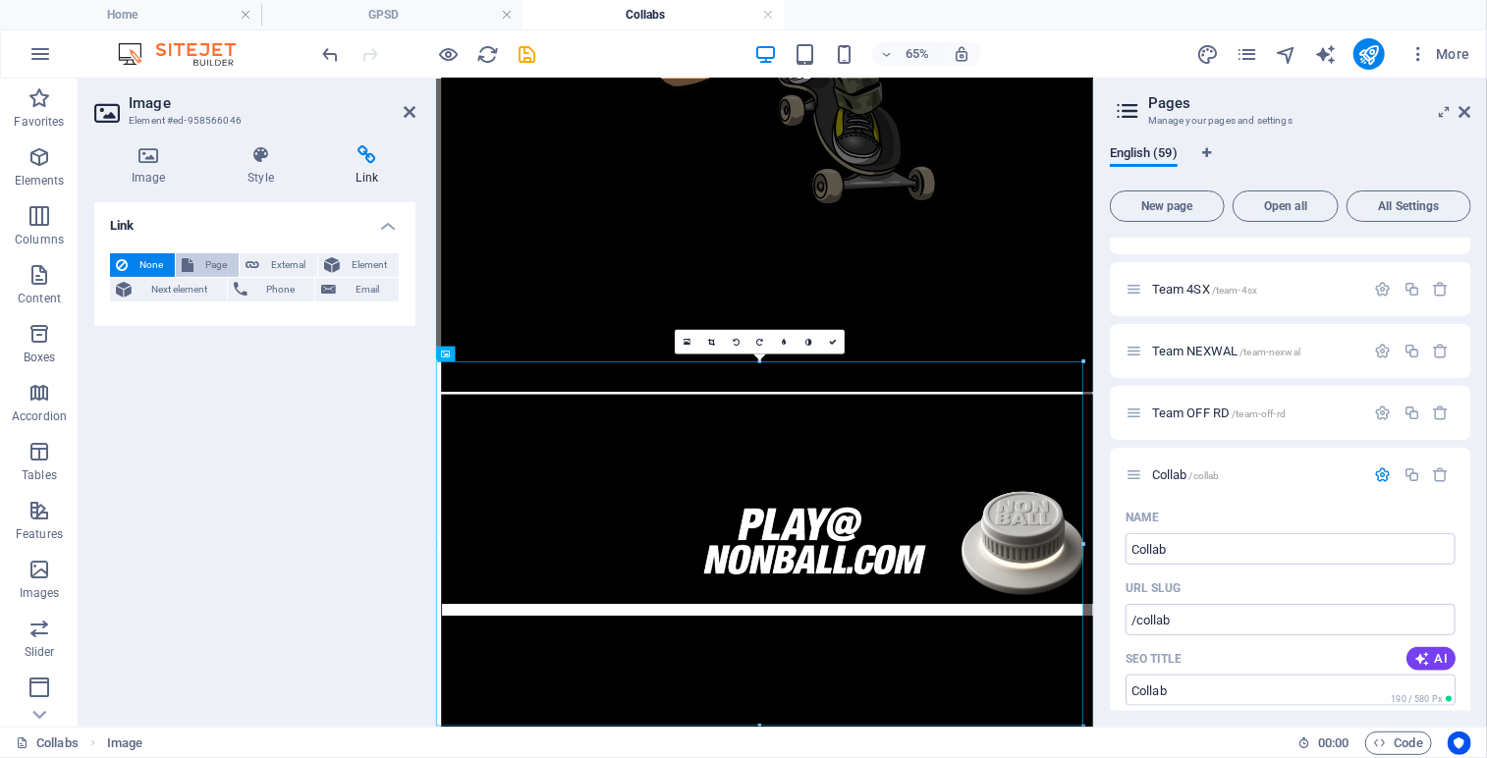
click at [211, 255] on span "Page" at bounding box center [215, 265] width 33 height 24
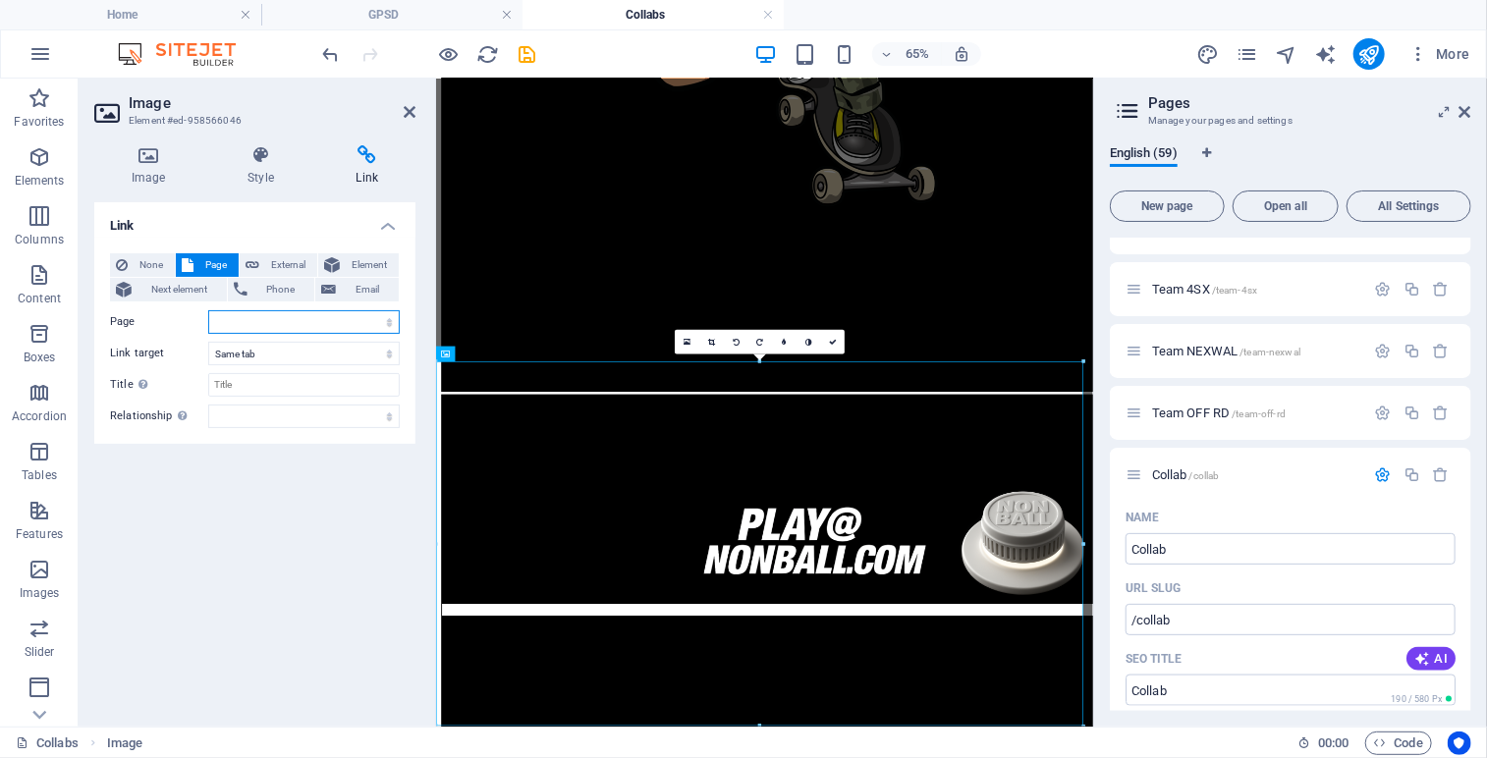
click at [390, 326] on select "Home Legal Notice Privacy Nonball Sports™ Mars Battles™ Return of Play™ [PERSON…" at bounding box center [304, 322] width 192 height 24
select select "0"
click at [208, 310] on select "Home Legal Notice Privacy Nonball Sports™ Mars Battles™ Return of Play™ [PERSON…" at bounding box center [304, 322] width 192 height 24
click at [837, 345] on link at bounding box center [832, 342] width 25 height 25
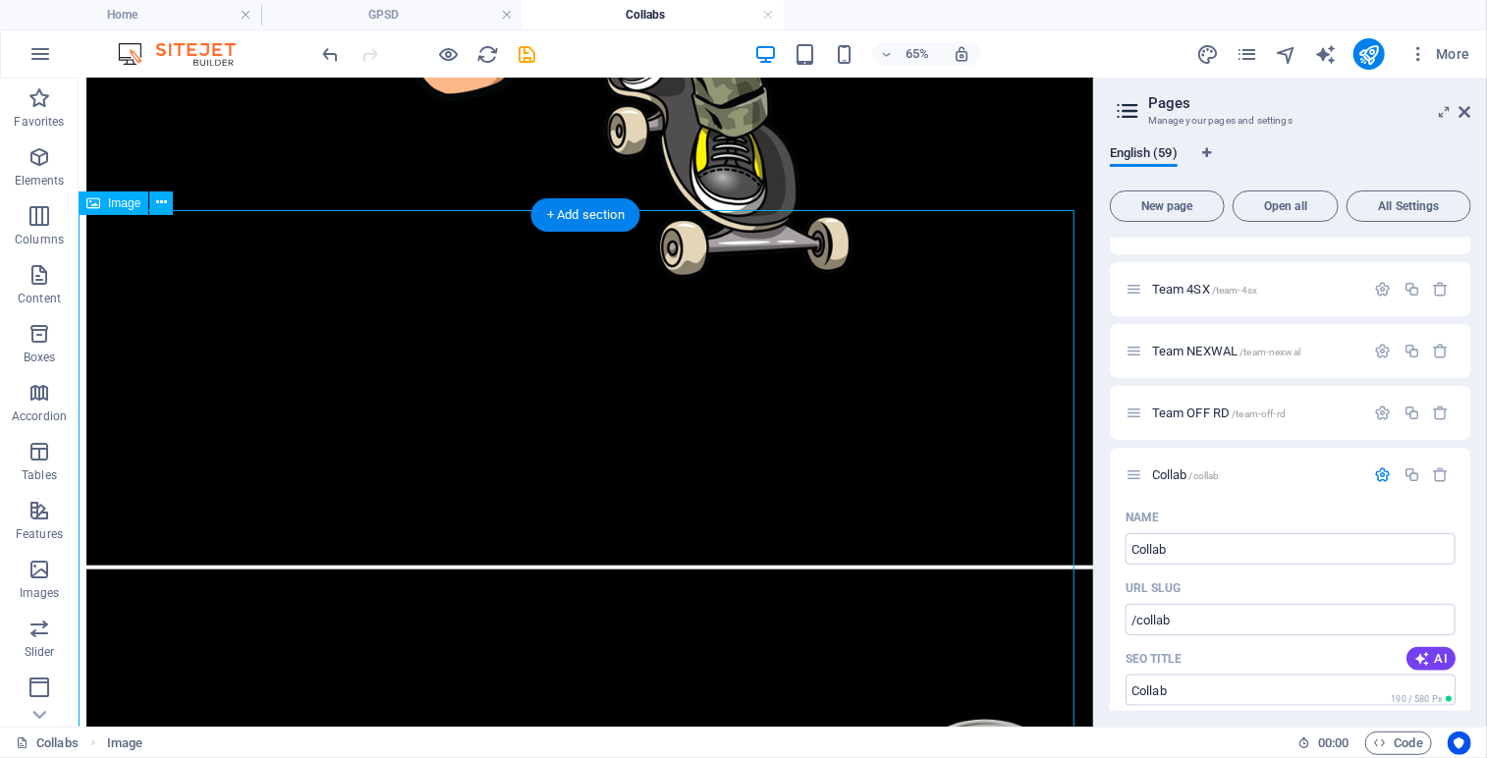
scroll to position [989, 0]
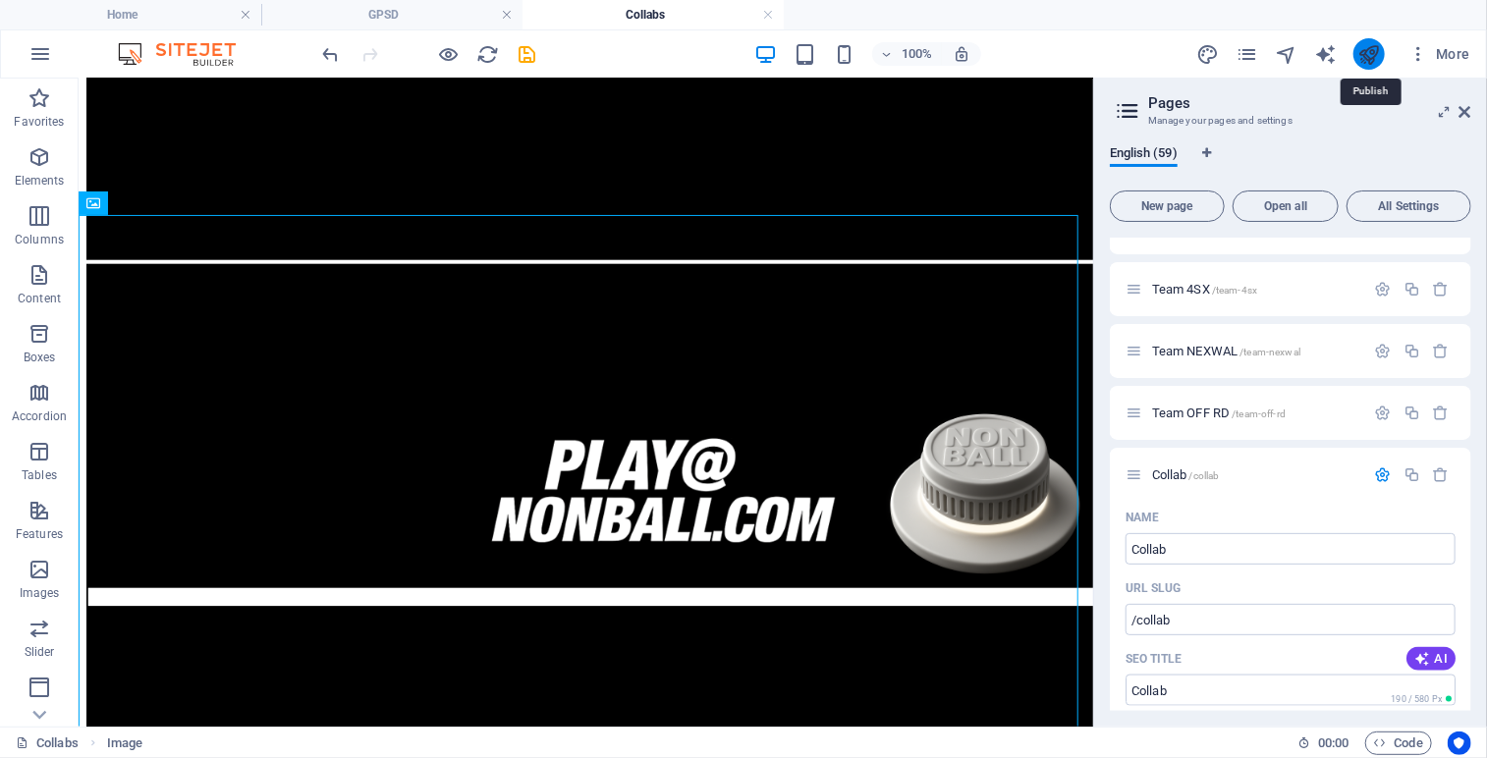
click at [1370, 51] on icon "publish" at bounding box center [1369, 54] width 23 height 23
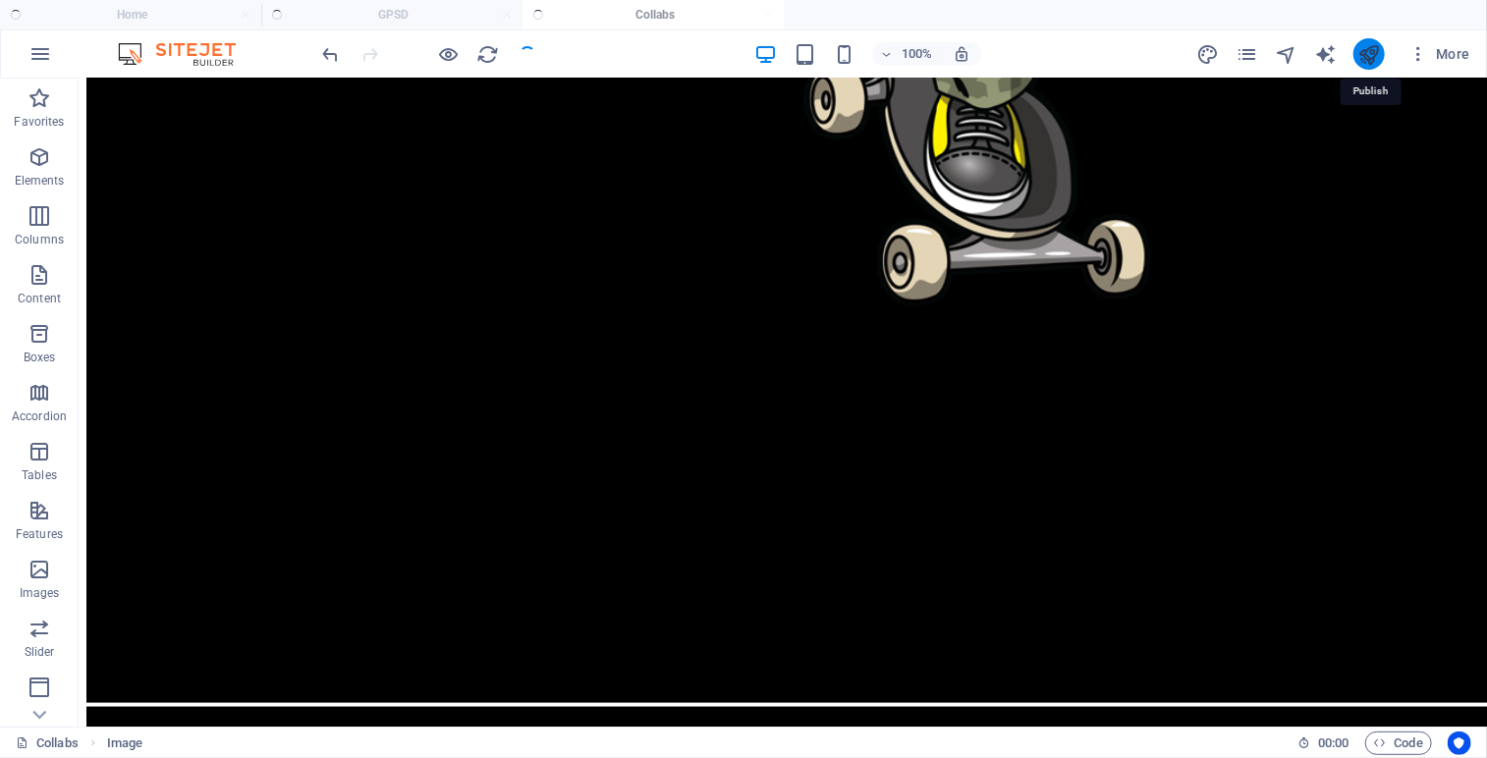
scroll to position [1210, 0]
